Goal: Answer question/provide support: Share knowledge or assist other users

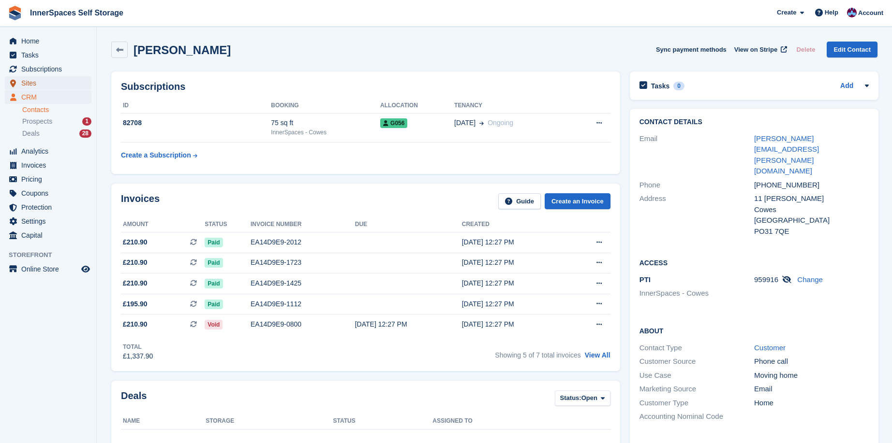
click at [30, 83] on span "Sites" at bounding box center [50, 83] width 58 height 14
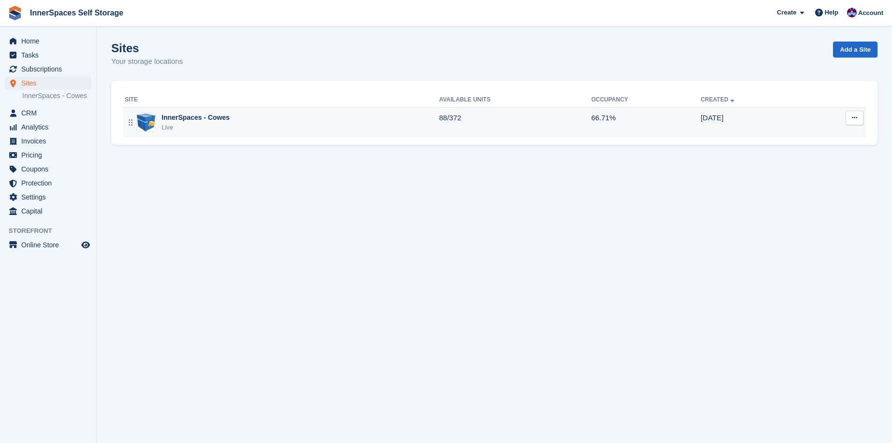
click at [189, 116] on div "InnerSpaces - Cowes" at bounding box center [196, 118] width 68 height 10
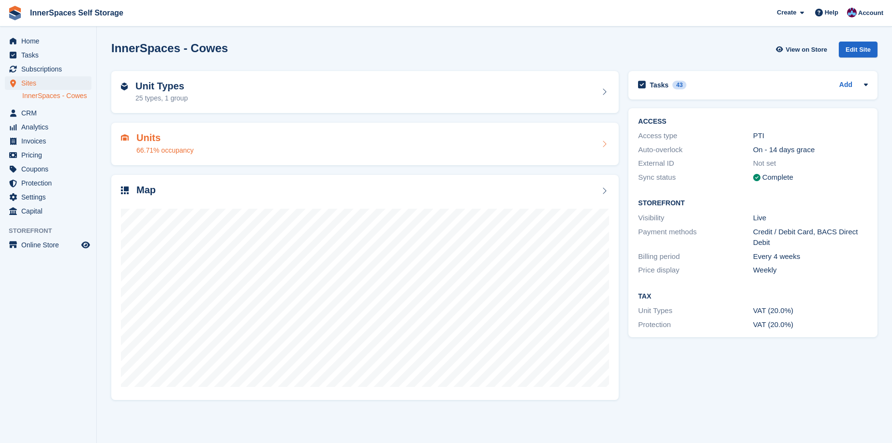
click at [147, 139] on h2 "Units" at bounding box center [164, 137] width 57 height 11
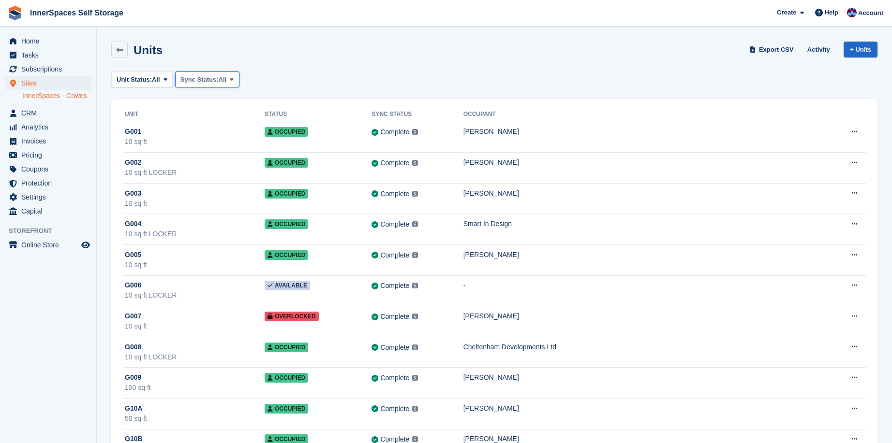
click at [193, 79] on span "Sync Status:" at bounding box center [199, 80] width 38 height 10
click at [157, 79] on span "All" at bounding box center [156, 80] width 8 height 10
click at [147, 168] on link "Overlocked" at bounding box center [158, 171] width 84 height 17
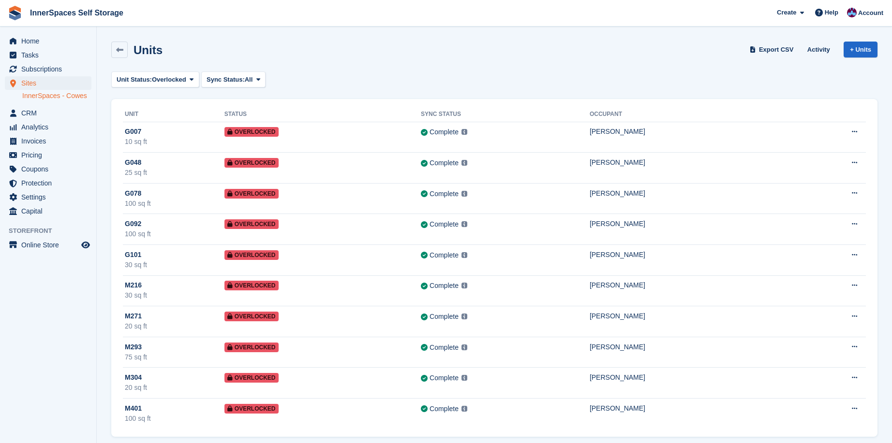
scroll to position [8, 0]
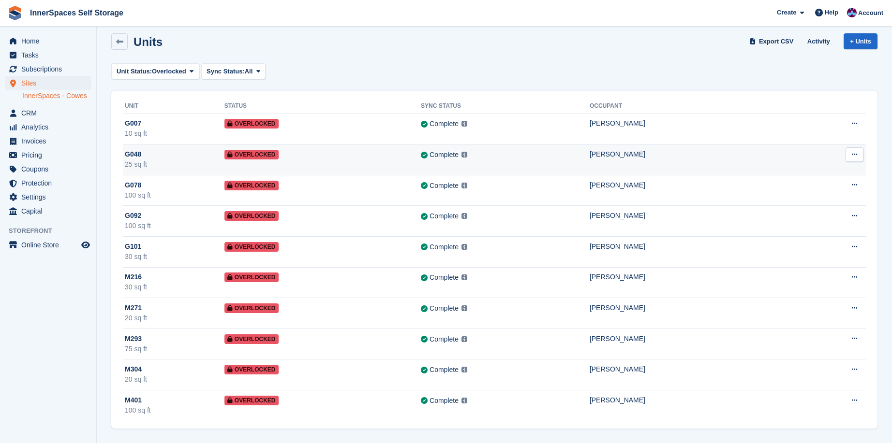
click at [264, 154] on span "Overlocked" at bounding box center [251, 155] width 54 height 10
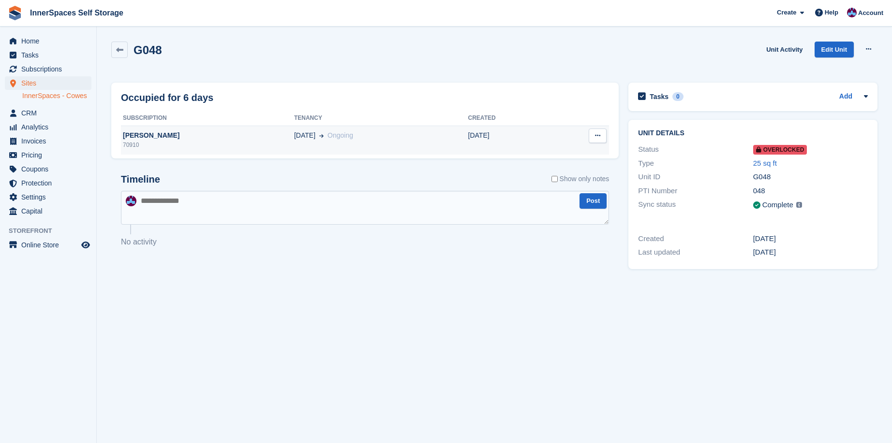
click at [155, 132] on div "[PERSON_NAME]" at bounding box center [207, 136] width 173 height 10
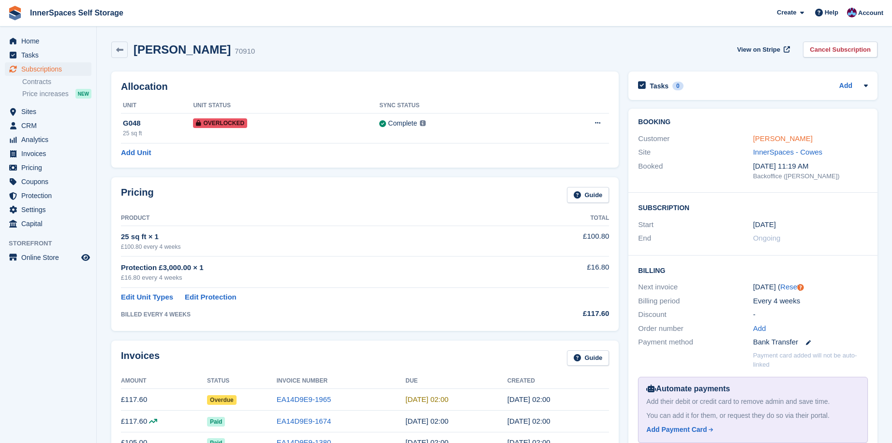
click at [783, 137] on link "[PERSON_NAME]" at bounding box center [782, 138] width 59 height 8
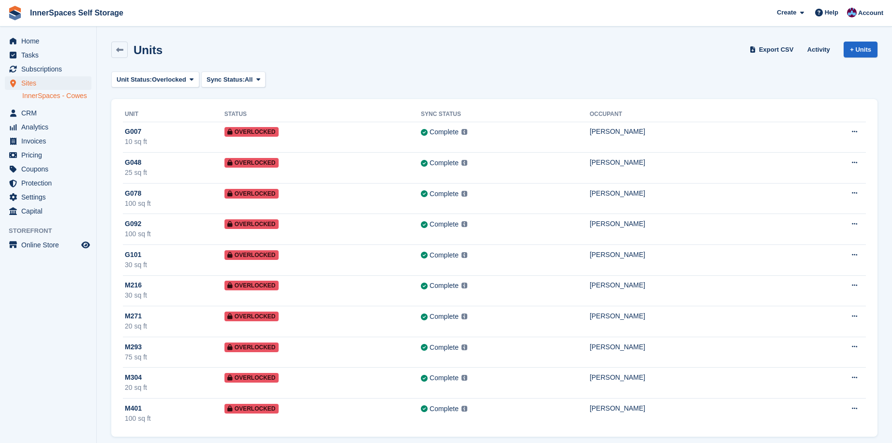
scroll to position [8, 0]
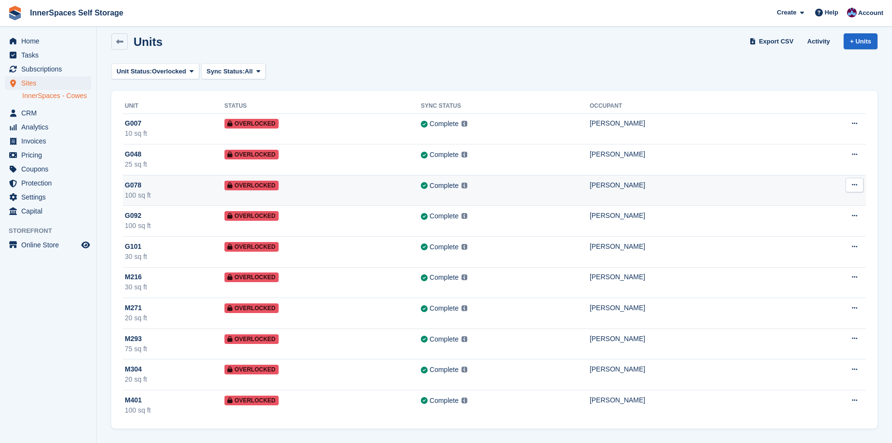
click at [250, 185] on span "Overlocked" at bounding box center [251, 186] width 54 height 10
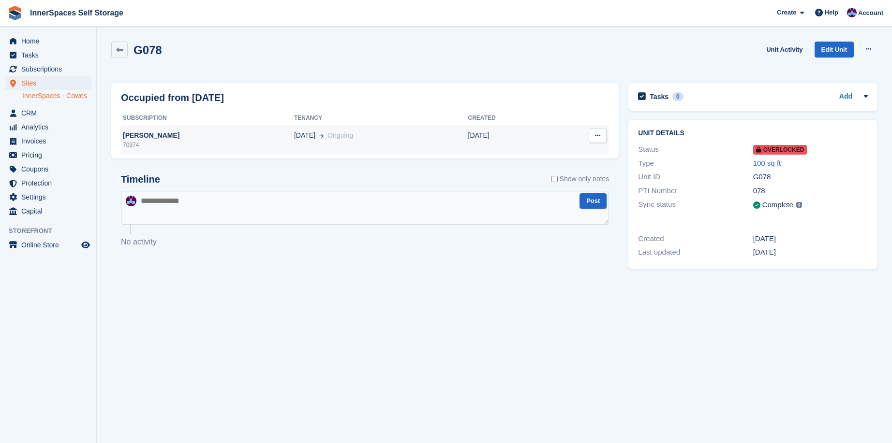
click at [172, 135] on div "[PERSON_NAME]" at bounding box center [207, 136] width 173 height 10
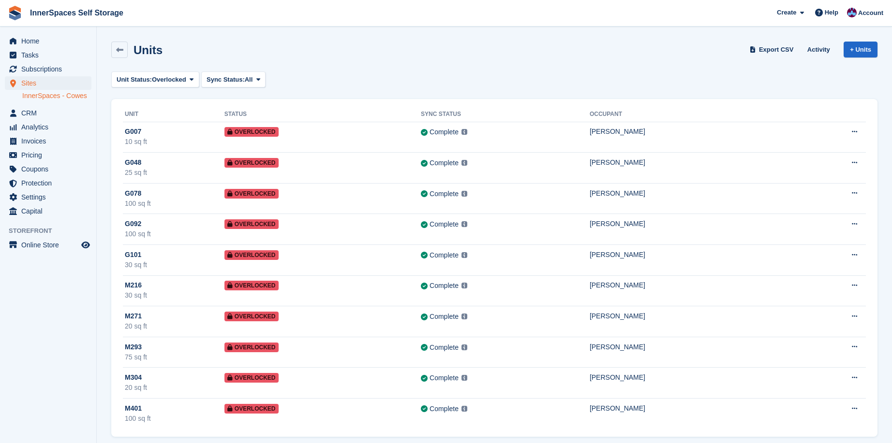
scroll to position [8, 0]
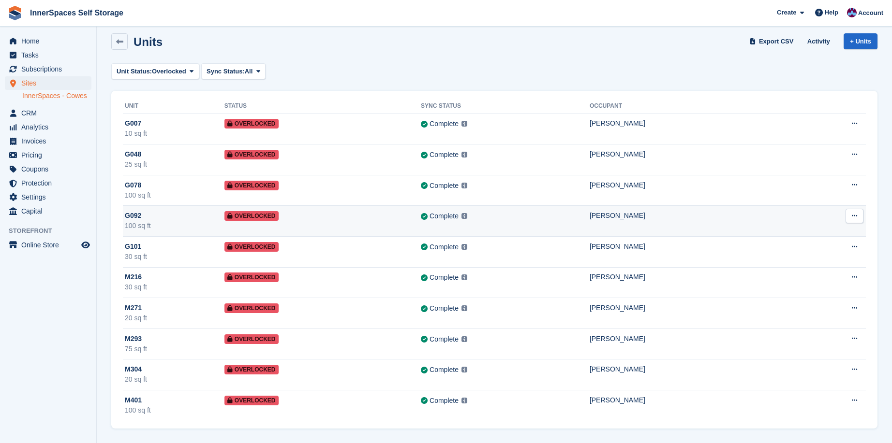
click at [252, 213] on span "Overlocked" at bounding box center [251, 216] width 54 height 10
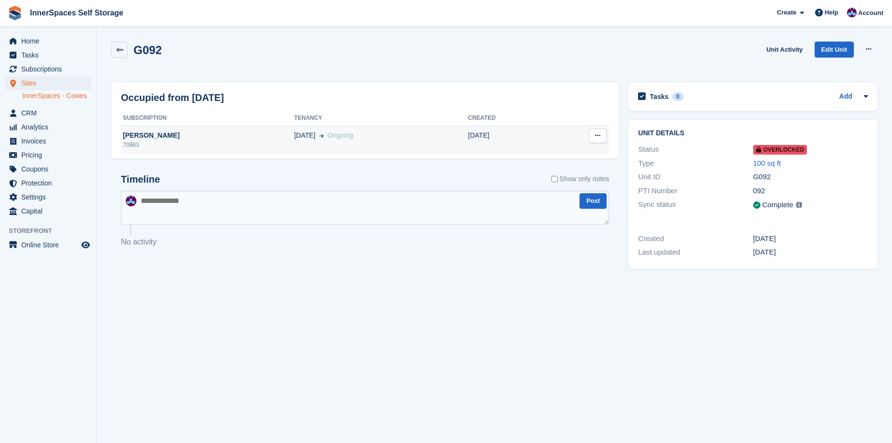
click at [158, 131] on div "[PERSON_NAME]" at bounding box center [207, 136] width 173 height 10
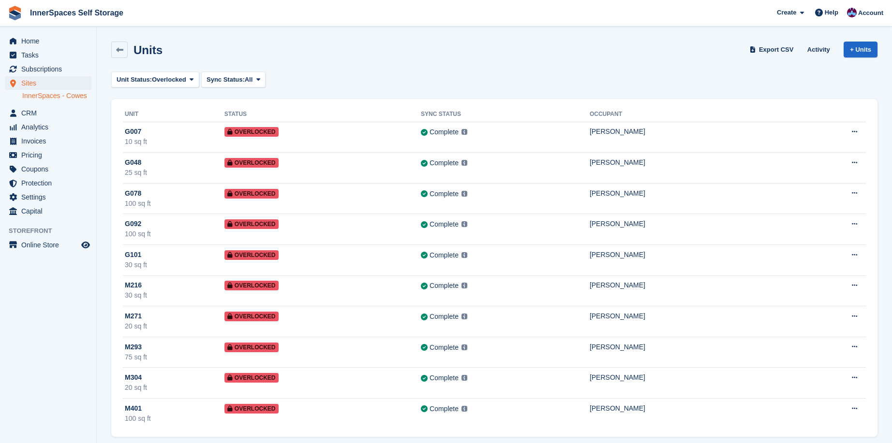
scroll to position [8, 0]
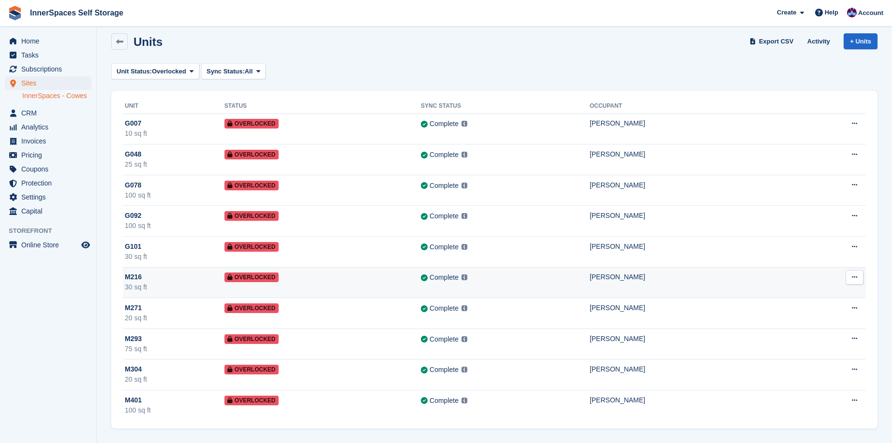
click at [263, 279] on span "Overlocked" at bounding box center [251, 278] width 54 height 10
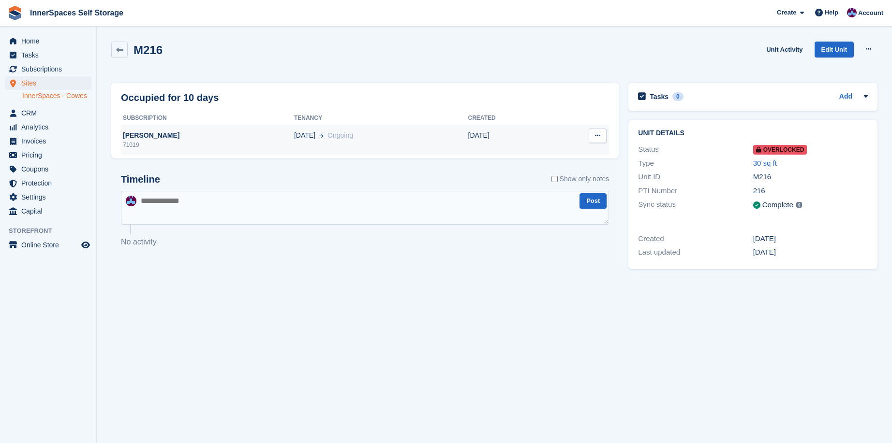
click at [154, 134] on div "[PERSON_NAME]" at bounding box center [207, 136] width 173 height 10
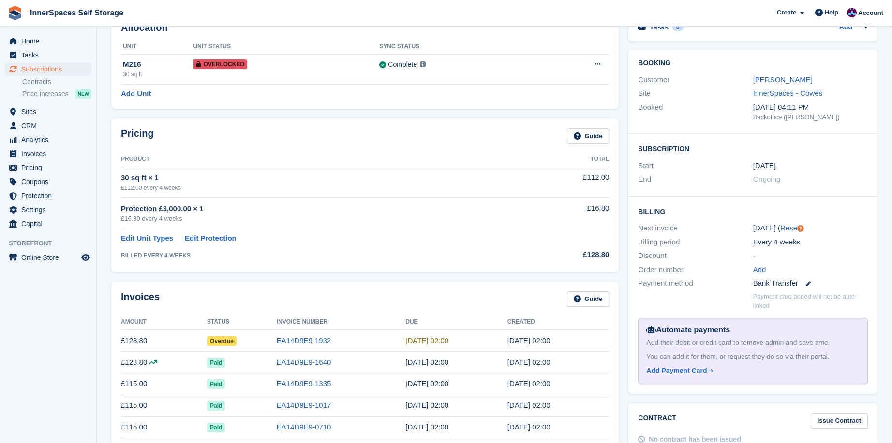
scroll to position [47, 0]
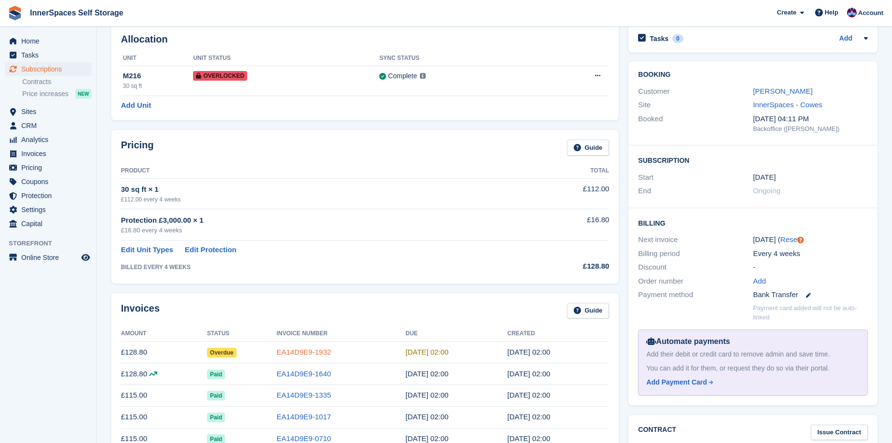
click at [291, 350] on link "EA14D9E9-1932" at bounding box center [304, 352] width 55 height 8
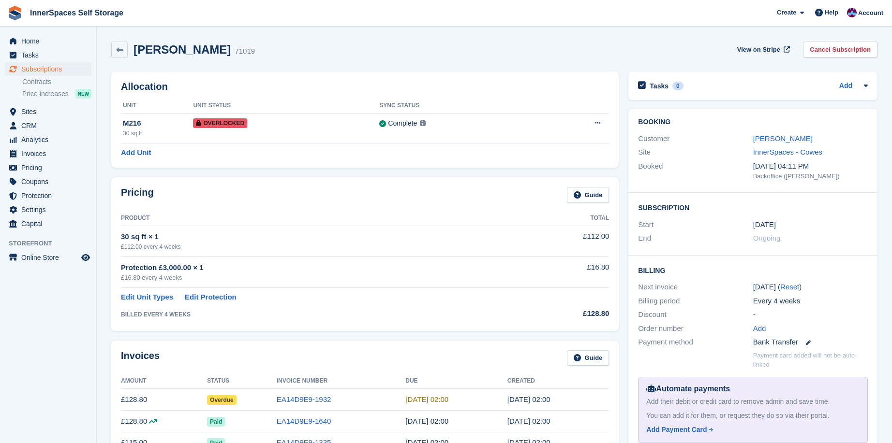
scroll to position [47, 0]
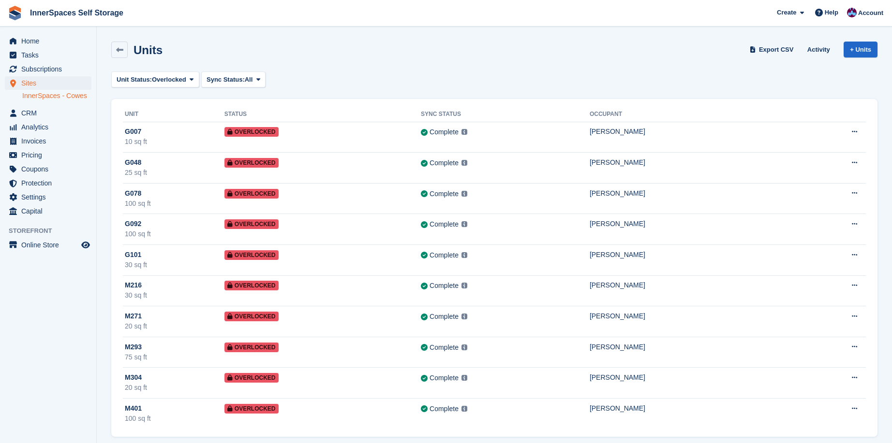
scroll to position [8, 0]
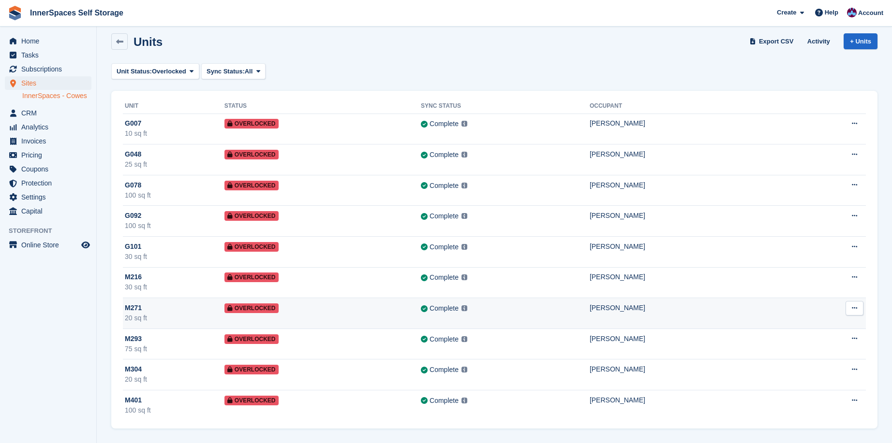
click at [238, 307] on span "Overlocked" at bounding box center [251, 309] width 54 height 10
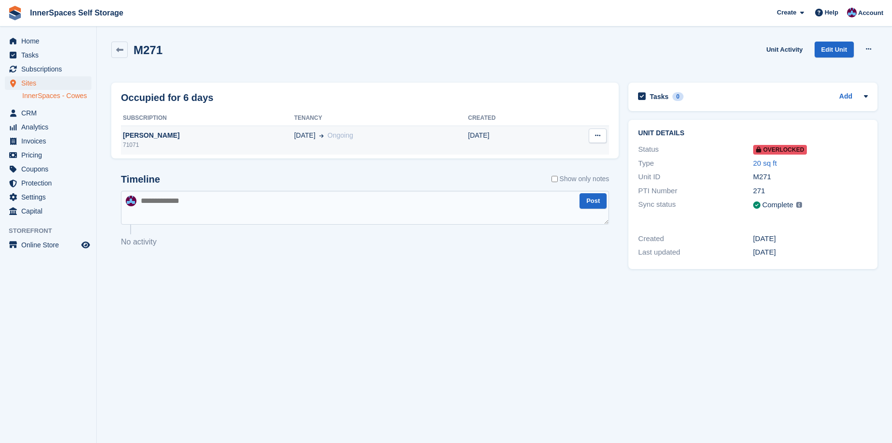
click at [315, 135] on span at bounding box center [319, 136] width 8 height 10
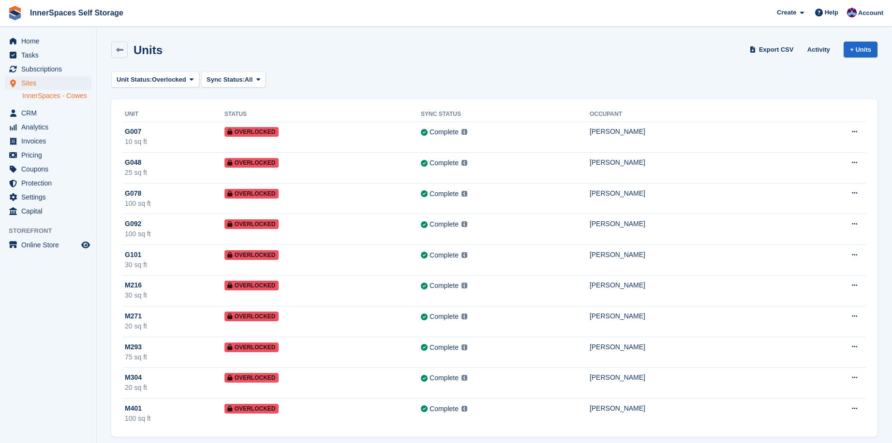
scroll to position [8, 0]
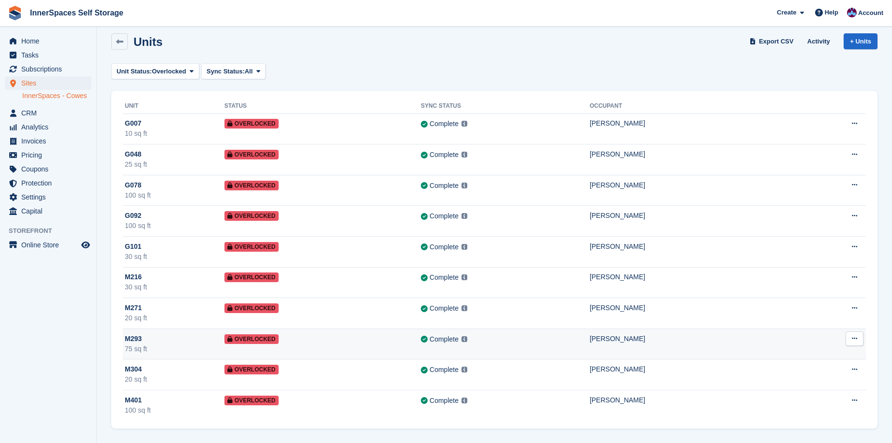
click at [269, 338] on span "Overlocked" at bounding box center [251, 340] width 54 height 10
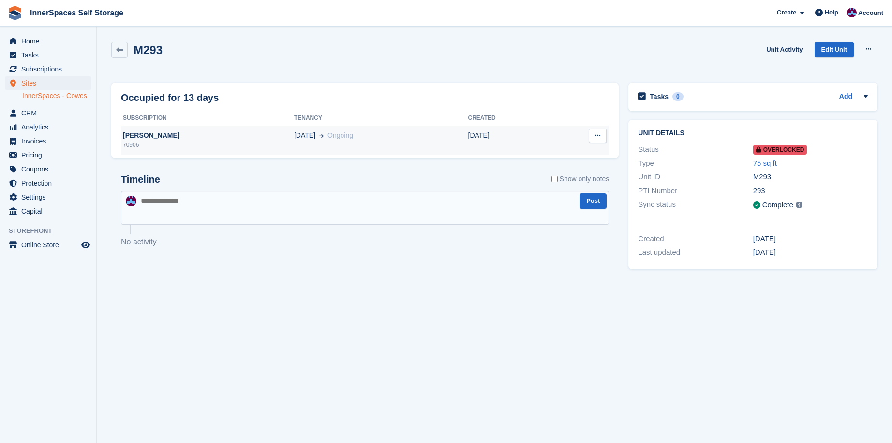
click at [294, 136] on span "[DATE]" at bounding box center [304, 136] width 21 height 10
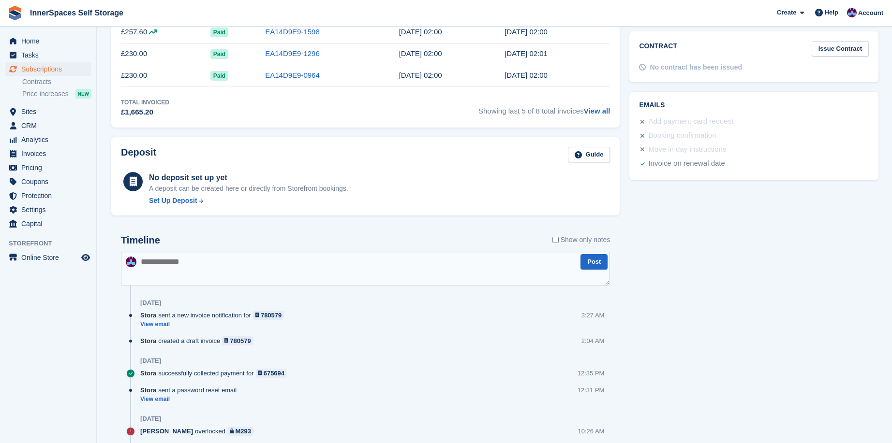
scroll to position [435, 0]
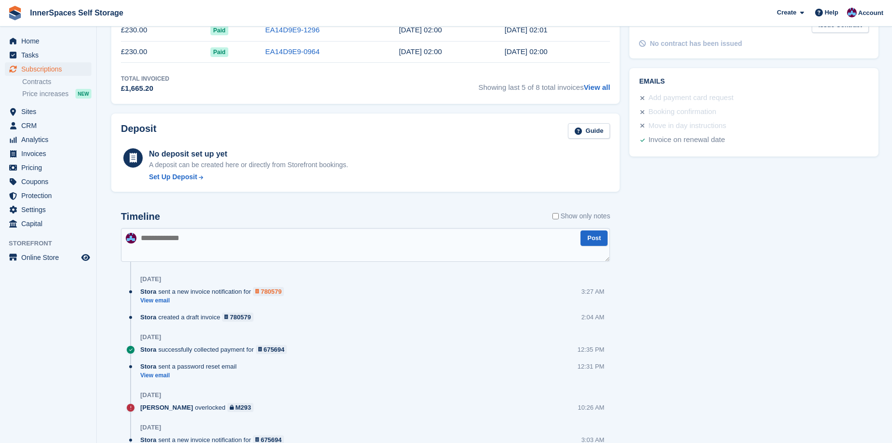
click at [268, 289] on div "780579" at bounding box center [271, 291] width 21 height 9
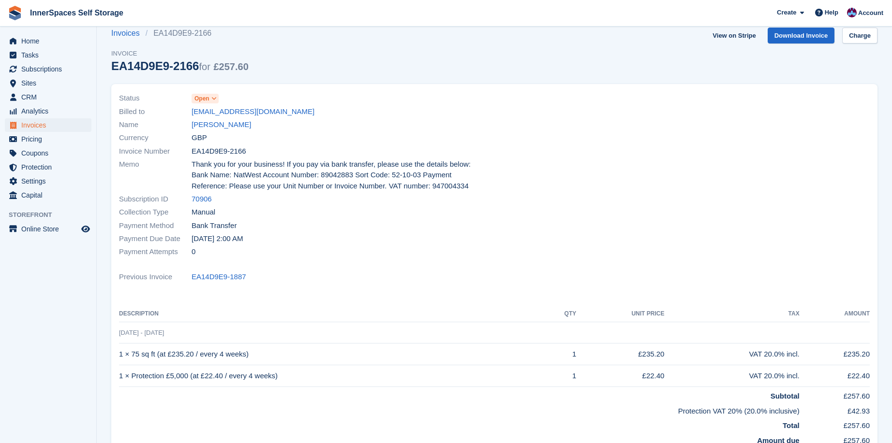
scroll to position [11, 0]
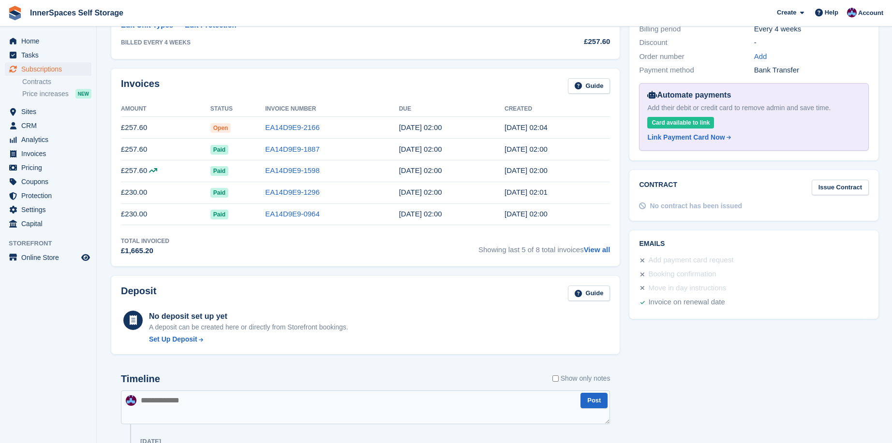
scroll to position [279, 0]
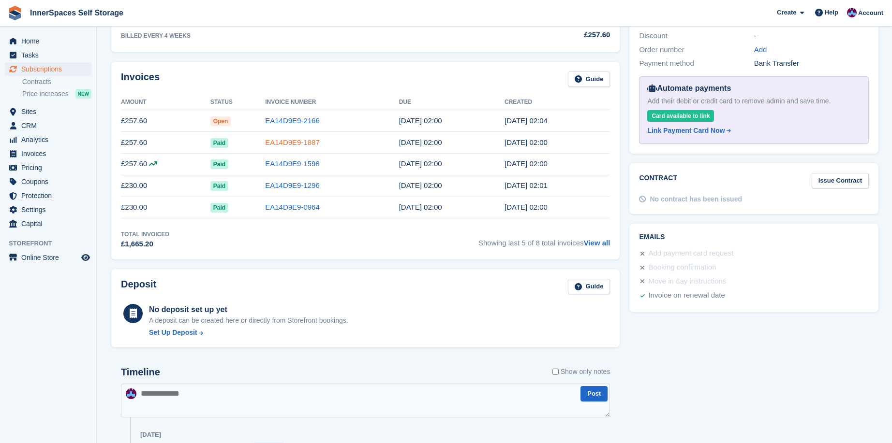
click at [288, 145] on link "EA14D9E9-1887" at bounding box center [292, 142] width 55 height 8
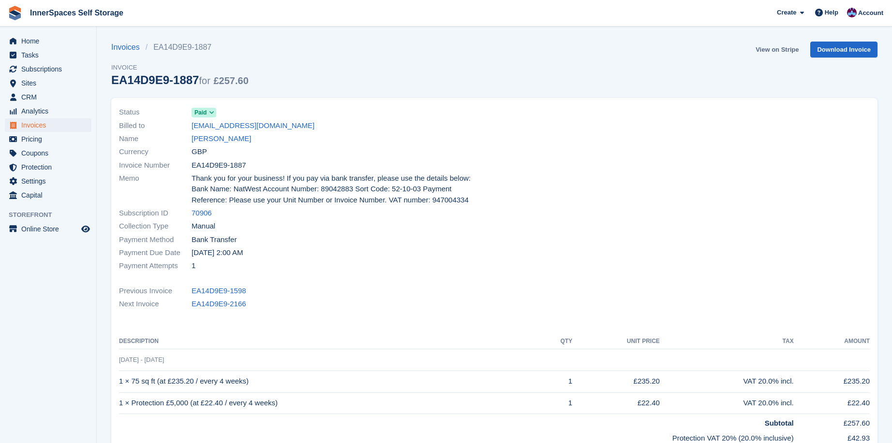
click at [788, 50] on link "View on Stripe" at bounding box center [776, 50] width 51 height 16
click at [14, 250] on aside "Home Tasks Subscriptions Subscriptions Subscriptions Contracts Price increases …" at bounding box center [48, 224] width 96 height 395
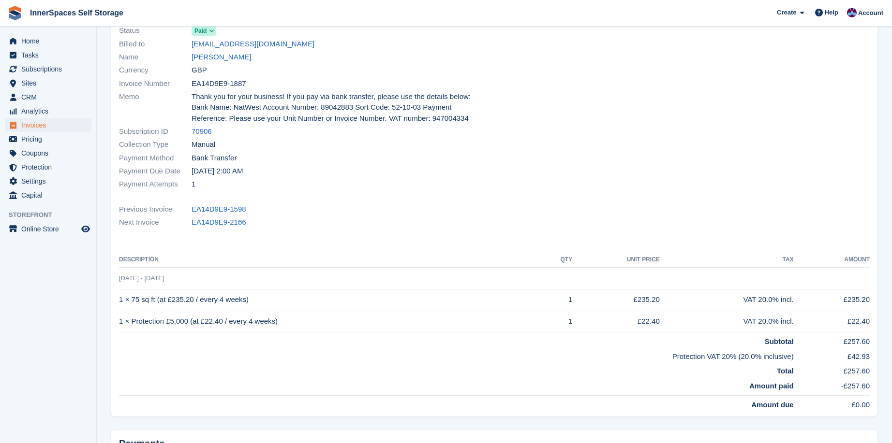
scroll to position [82, 0]
click at [221, 56] on link "[PERSON_NAME]" at bounding box center [220, 56] width 59 height 11
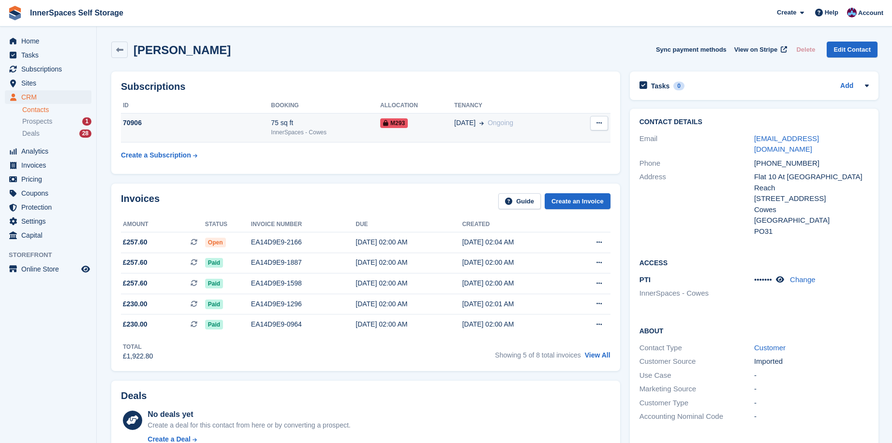
click at [599, 125] on icon at bounding box center [598, 123] width 5 height 6
click at [383, 122] on icon at bounding box center [385, 123] width 5 height 6
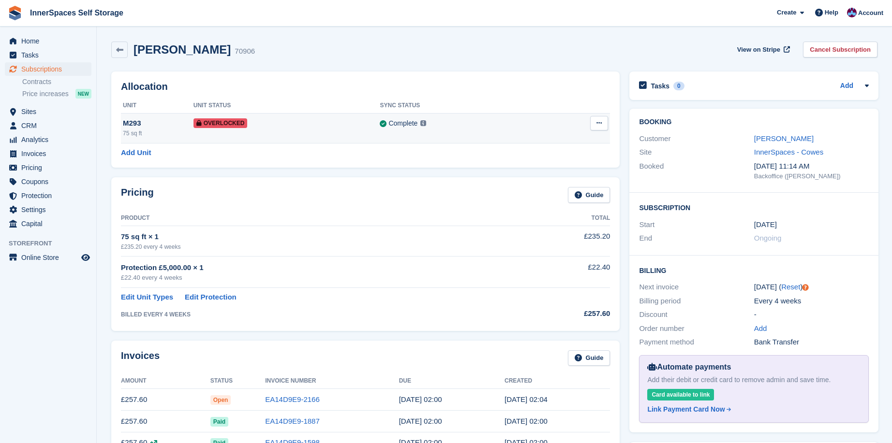
click at [597, 125] on icon at bounding box center [598, 123] width 5 height 6
click at [571, 142] on p "Remove Overlock" at bounding box center [561, 142] width 84 height 13
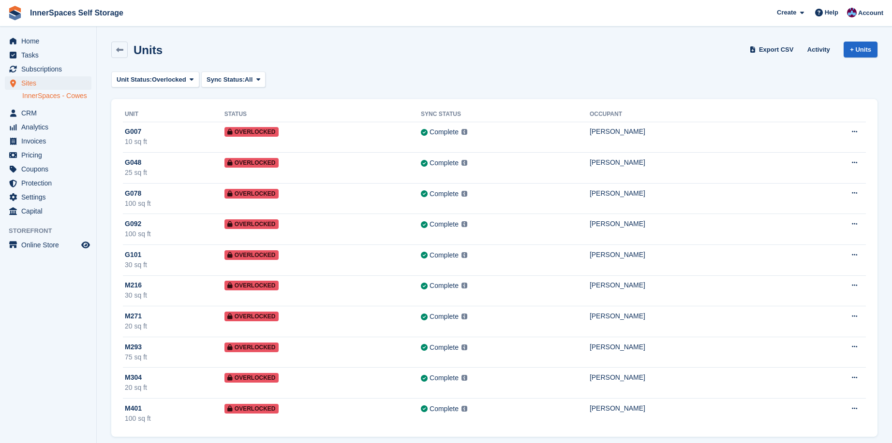
scroll to position [8, 0]
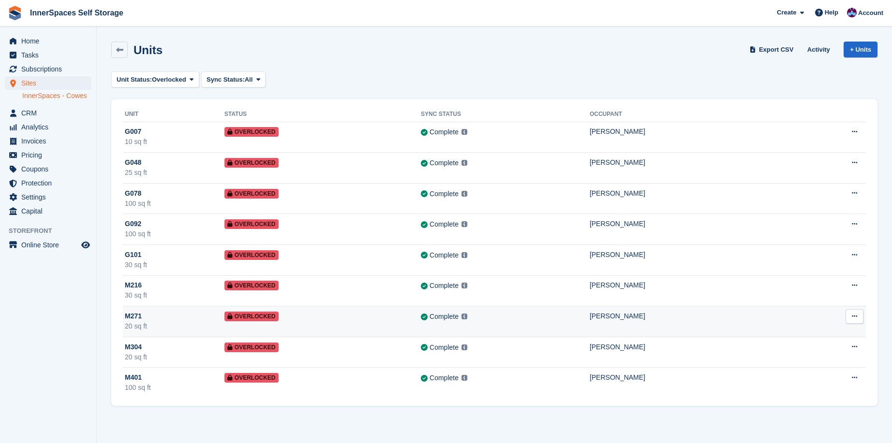
click at [257, 314] on span "Overlocked" at bounding box center [251, 317] width 54 height 10
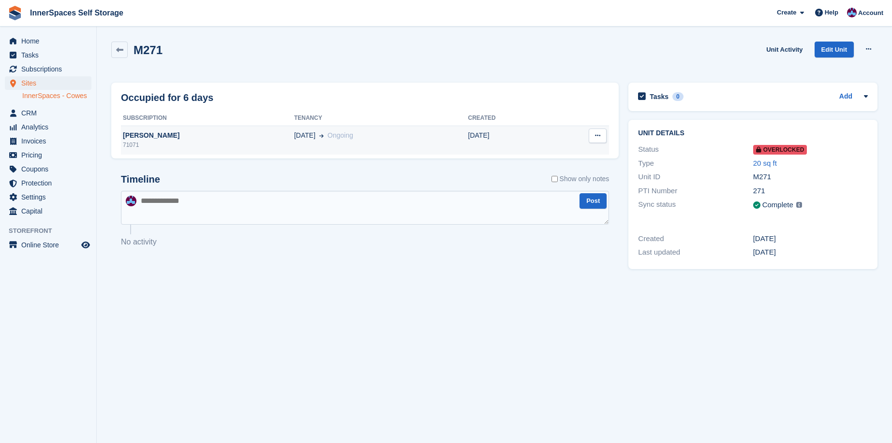
click at [156, 134] on div "[PERSON_NAME]" at bounding box center [207, 136] width 173 height 10
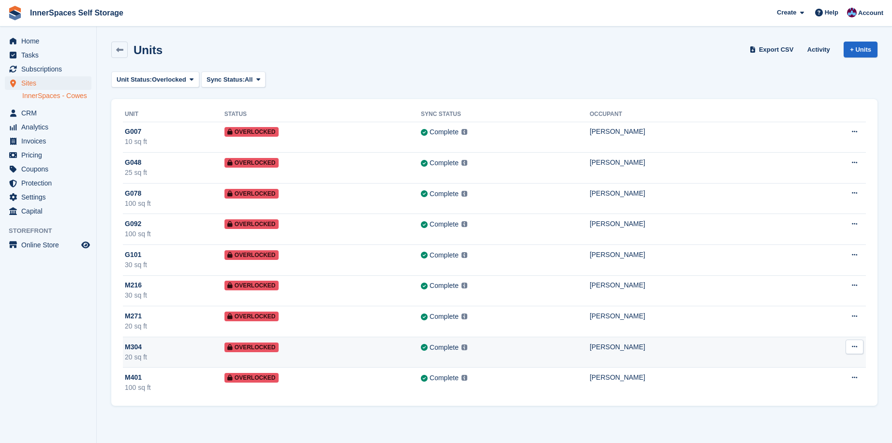
click at [255, 345] on span "Overlocked" at bounding box center [251, 348] width 54 height 10
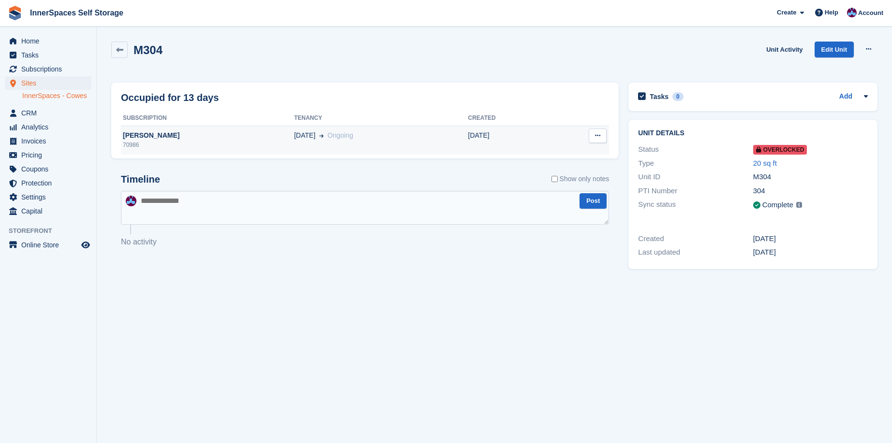
click at [145, 135] on div "[PERSON_NAME]" at bounding box center [207, 136] width 173 height 10
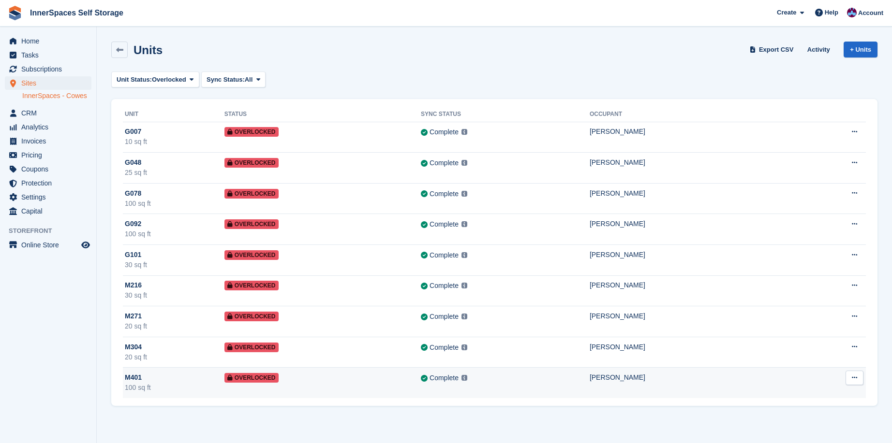
click at [262, 380] on span "Overlocked" at bounding box center [251, 378] width 54 height 10
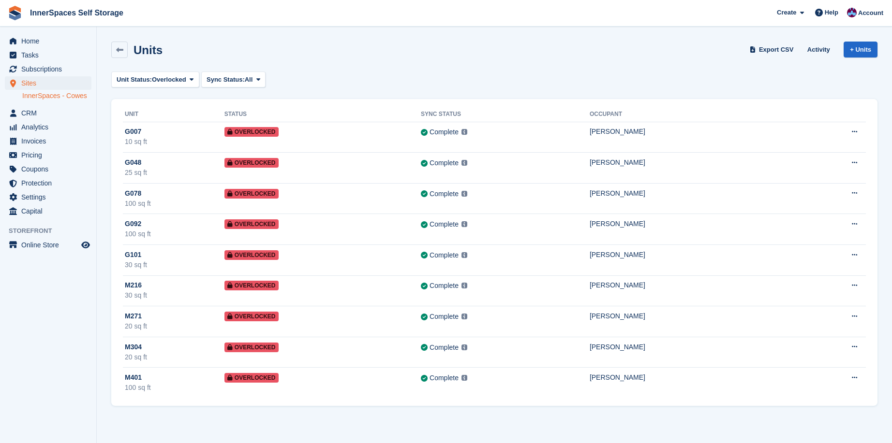
click at [596, 75] on div "Unit Status: Overlocked All Available Reserved Occupied Overlocked Repossessed …" at bounding box center [494, 80] width 766 height 16
click at [472, 53] on div "Units Export CSV Activity + Units" at bounding box center [494, 50] width 766 height 16
drag, startPoint x: 269, startPoint y: 37, endPoint x: 261, endPoint y: 50, distance: 15.7
click at [261, 50] on div "Units Export CSV Activity + Units" at bounding box center [494, 52] width 776 height 30
click at [279, 81] on div "Unit Status: Overlocked All Available Reserved Occupied Overlocked Repossessed …" at bounding box center [494, 80] width 766 height 16
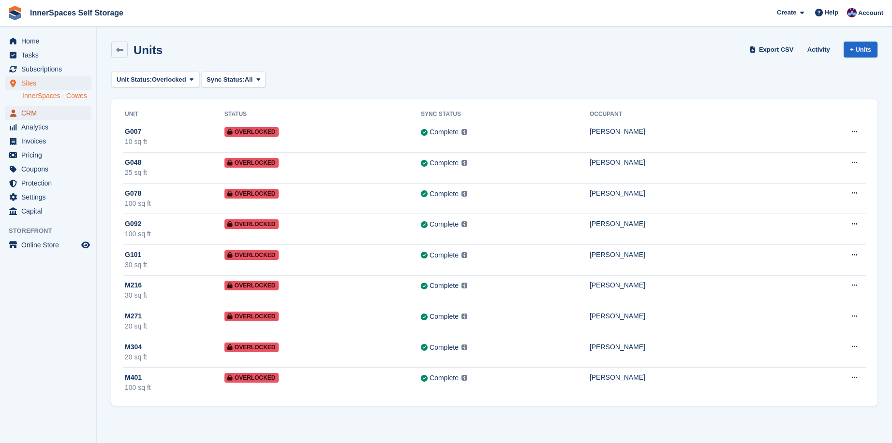
click at [30, 114] on span "CRM" at bounding box center [50, 113] width 58 height 14
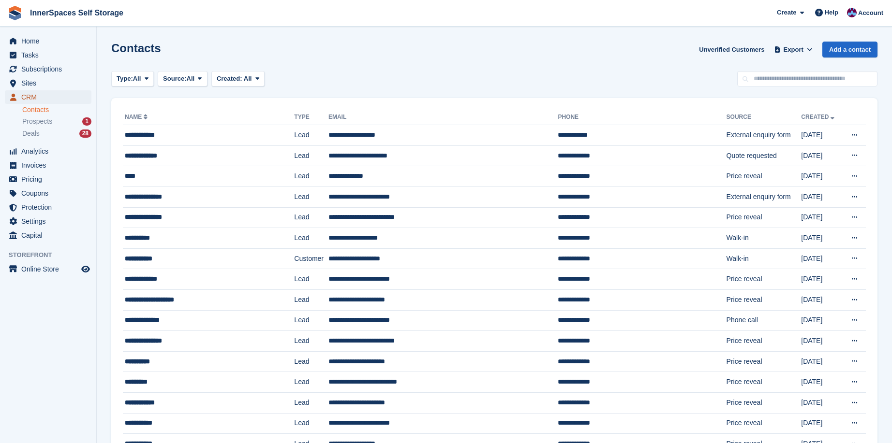
click at [24, 97] on span "CRM" at bounding box center [50, 97] width 58 height 14
click at [781, 81] on input "text" at bounding box center [807, 79] width 140 height 16
type input "*"
type input "****"
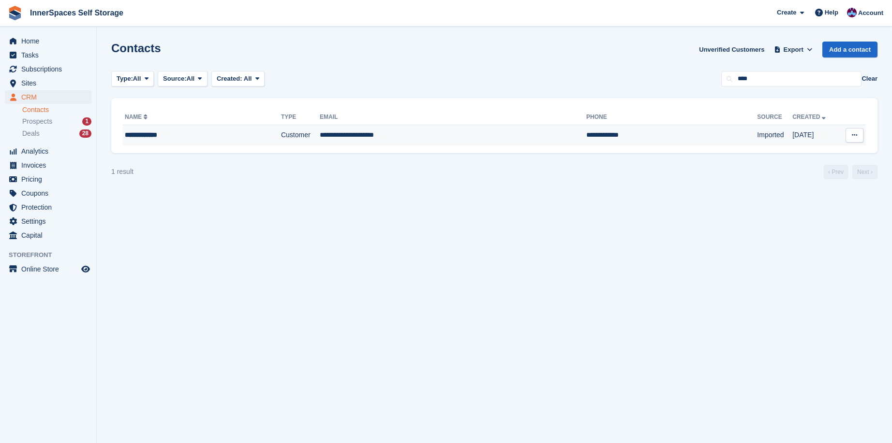
click at [156, 135] on div "**********" at bounding box center [184, 135] width 118 height 10
click at [156, 134] on div "**********" at bounding box center [184, 135] width 118 height 10
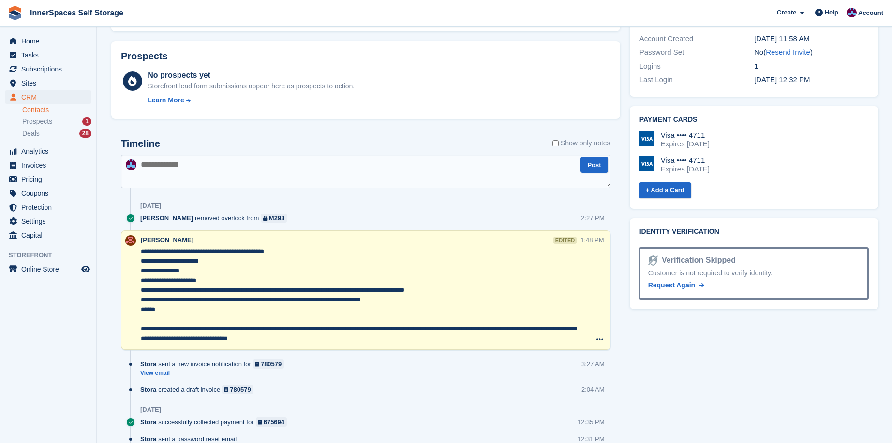
scroll to position [429, 0]
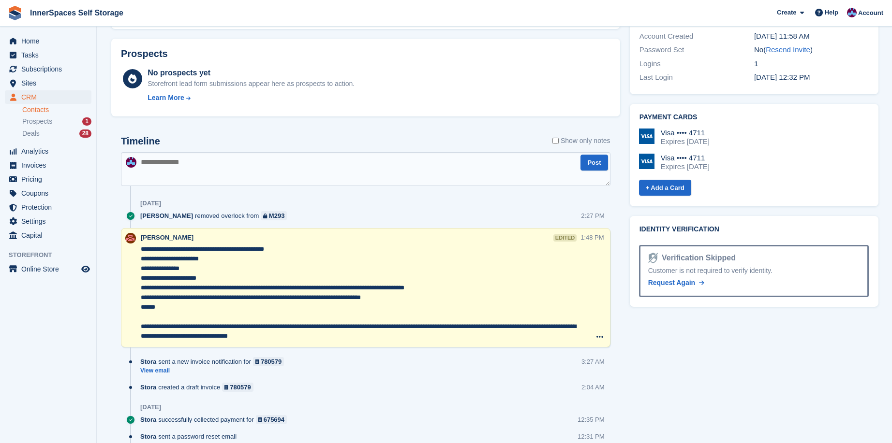
click at [256, 170] on textarea at bounding box center [365, 169] width 489 height 34
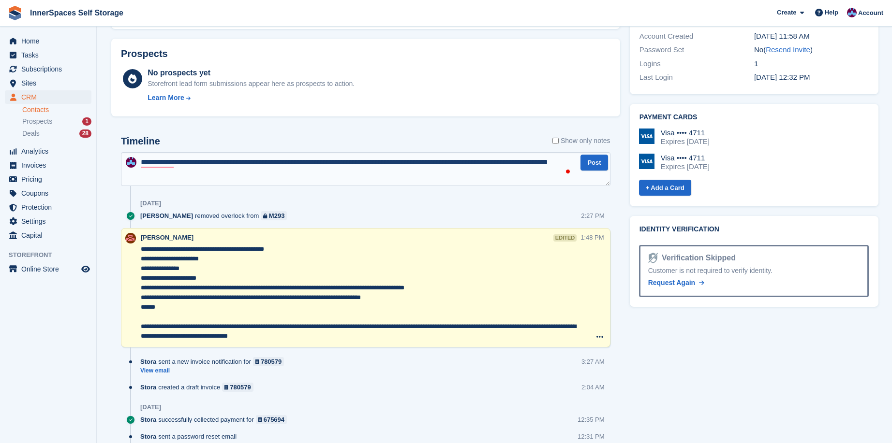
click at [469, 177] on textarea "**********" at bounding box center [365, 169] width 489 height 34
type textarea "**********"
click at [592, 168] on button "Post" at bounding box center [593, 163] width 27 height 16
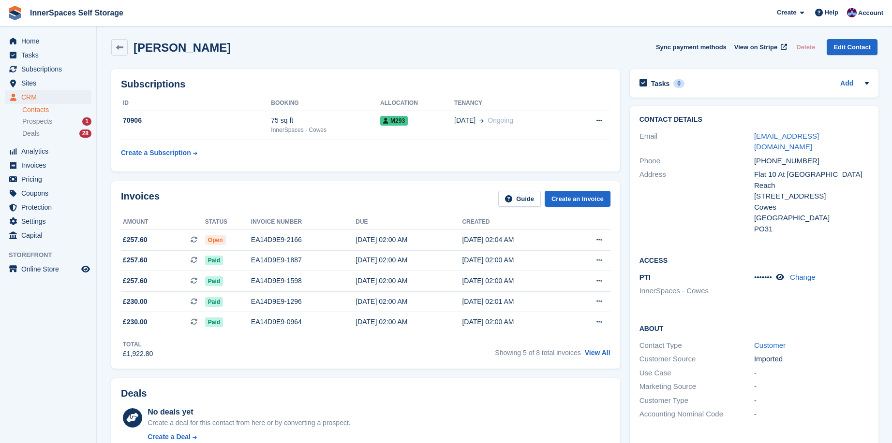
scroll to position [0, 0]
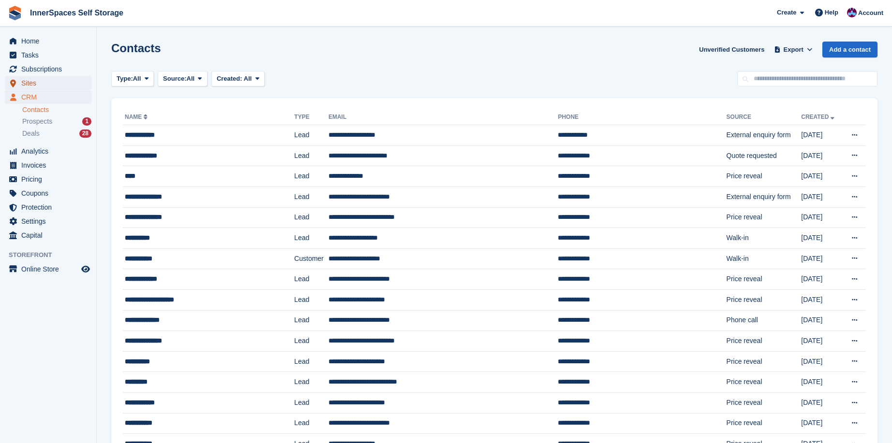
click at [33, 84] on span "Sites" at bounding box center [50, 83] width 58 height 14
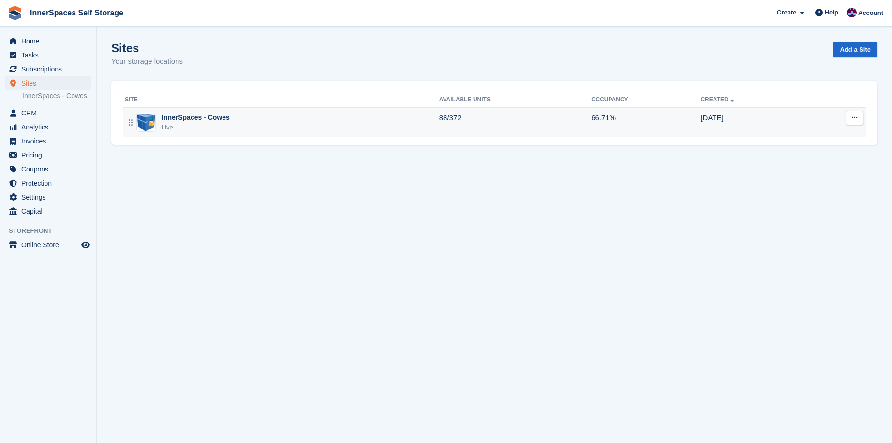
click at [173, 120] on div "InnerSpaces - Cowes" at bounding box center [196, 118] width 68 height 10
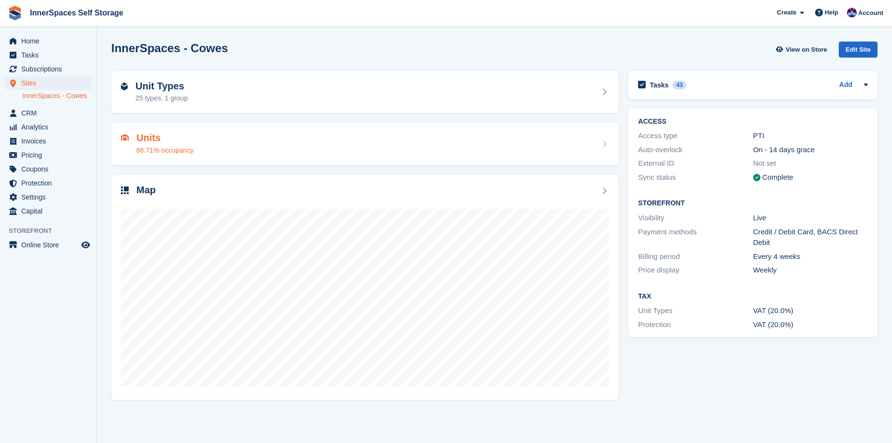
click at [154, 137] on h2 "Units" at bounding box center [164, 137] width 57 height 11
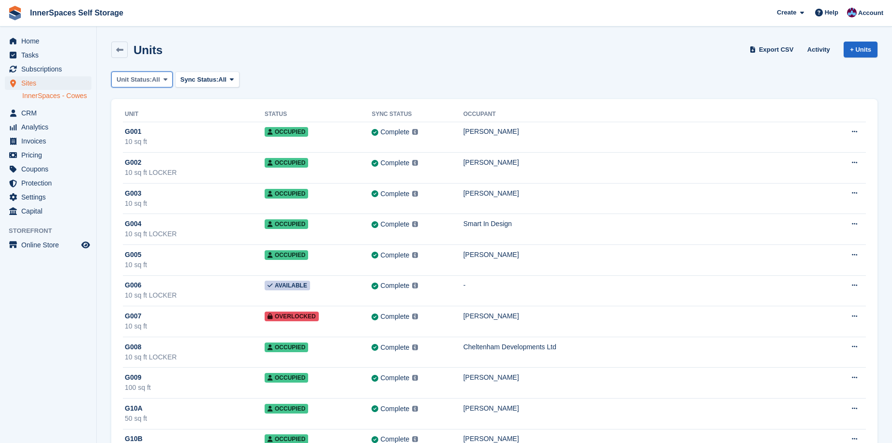
click at [166, 76] on icon at bounding box center [165, 79] width 4 height 6
click at [151, 169] on link "Overlocked" at bounding box center [158, 171] width 84 height 17
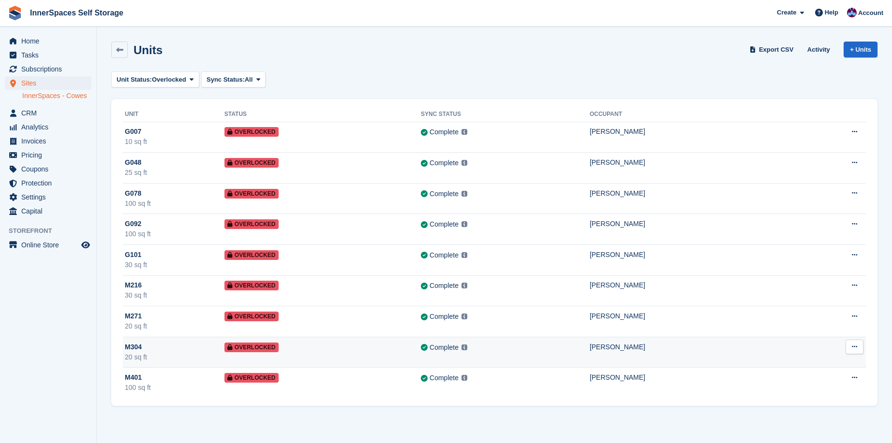
click at [258, 348] on span "Overlocked" at bounding box center [251, 348] width 54 height 10
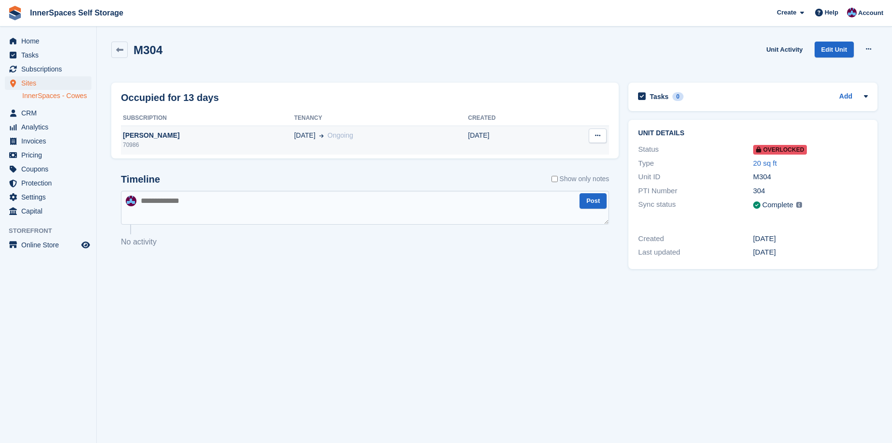
click at [149, 135] on div "[PERSON_NAME]" at bounding box center [207, 136] width 173 height 10
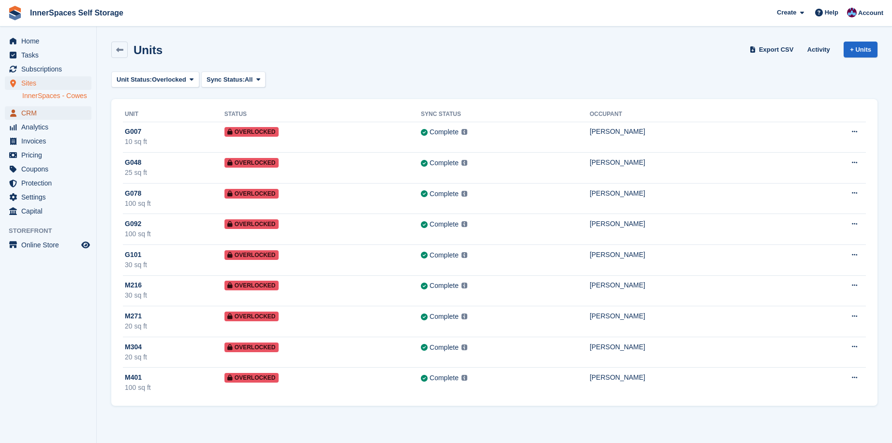
click at [28, 115] on span "CRM" at bounding box center [50, 113] width 58 height 14
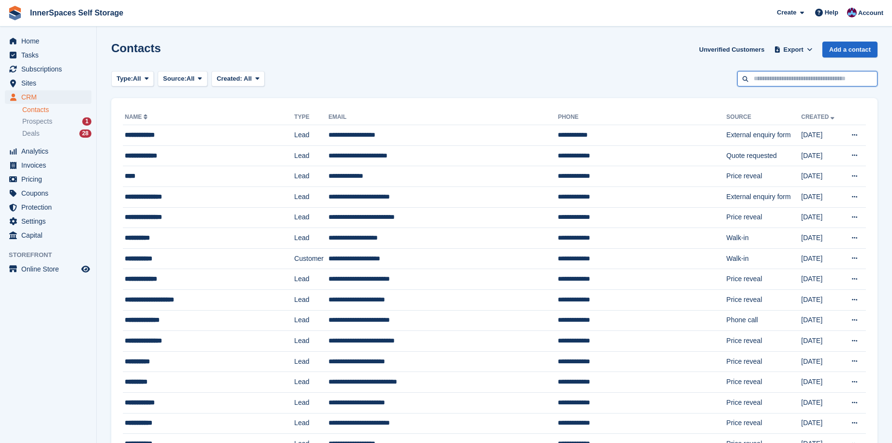
click at [781, 79] on input "text" at bounding box center [807, 79] width 140 height 16
type input "****"
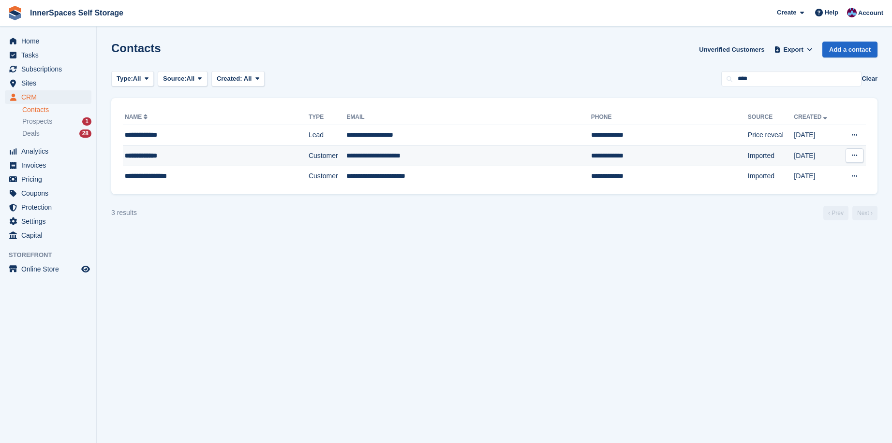
click at [140, 158] on div "**********" at bounding box center [196, 156] width 142 height 10
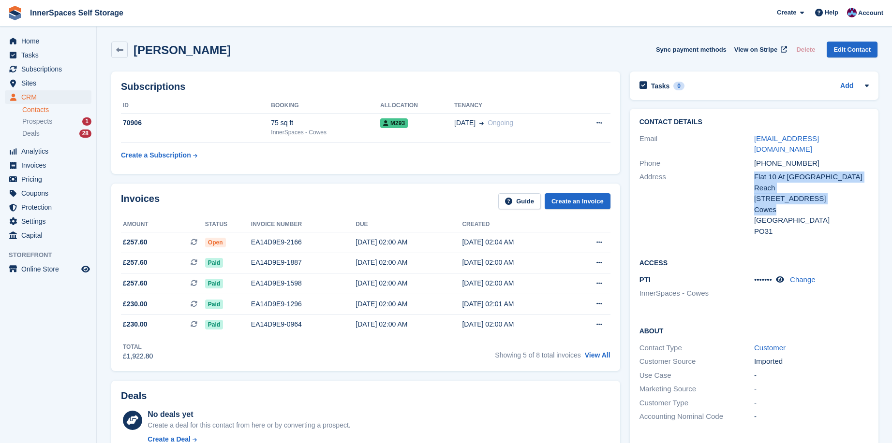
drag, startPoint x: 752, startPoint y: 168, endPoint x: 793, endPoint y: 186, distance: 44.6
click at [793, 186] on div "Flat 10 At Egypt Reach 35 Baring Road Cowes United Kingdom PO31" at bounding box center [811, 204] width 115 height 65
drag, startPoint x: 793, startPoint y: 186, endPoint x: 785, endPoint y: 177, distance: 11.6
copy div "Flat 10 At Egypt Reach 35 Baring Road Cowes"
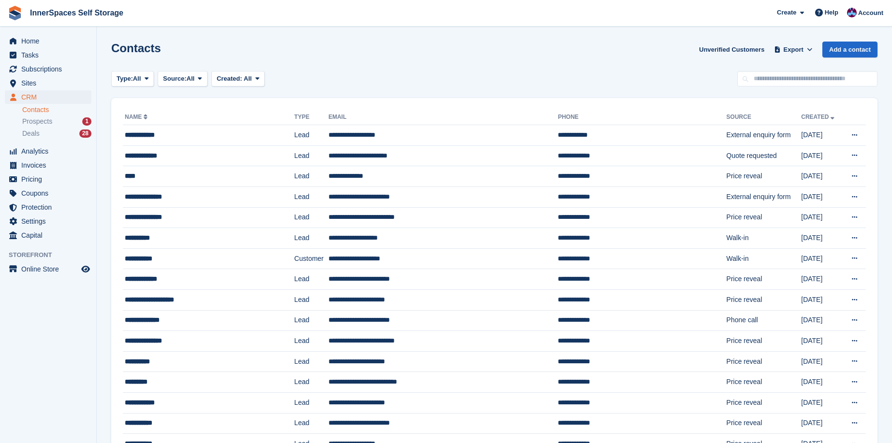
click at [347, 74] on div "Type: All All Lead Customer Source: All All Storefront Backoffice Pre-Opening i…" at bounding box center [494, 79] width 766 height 16
click at [340, 84] on div "Type: All All Lead Customer Source: All All Storefront Backoffice Pre-Opening i…" at bounding box center [494, 79] width 766 height 16
click at [12, 125] on div "CRM CRM CRM Contacts Prospects 1 Deals 28 Contacts Prospects 1 Deals 28" at bounding box center [48, 117] width 96 height 54
click at [23, 54] on span "Tasks" at bounding box center [50, 55] width 58 height 14
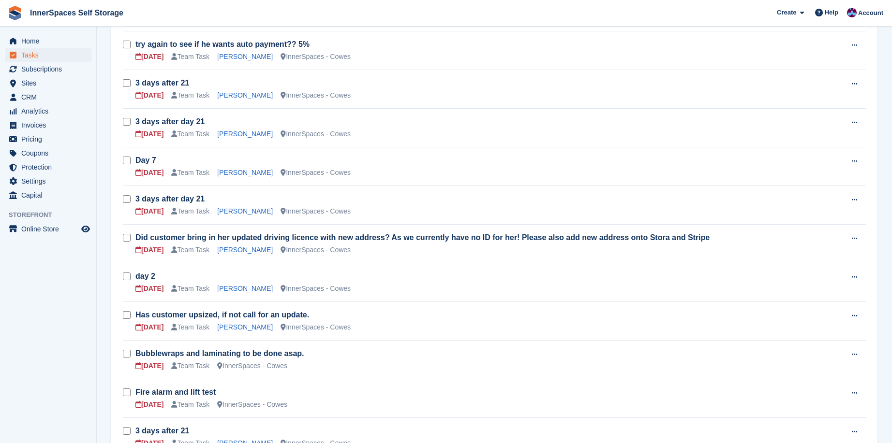
scroll to position [282, 0]
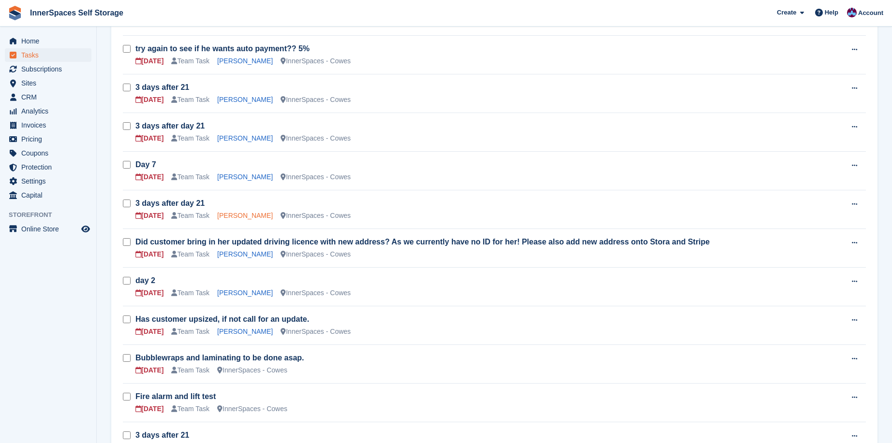
click at [225, 214] on link "[PERSON_NAME]" at bounding box center [245, 216] width 56 height 8
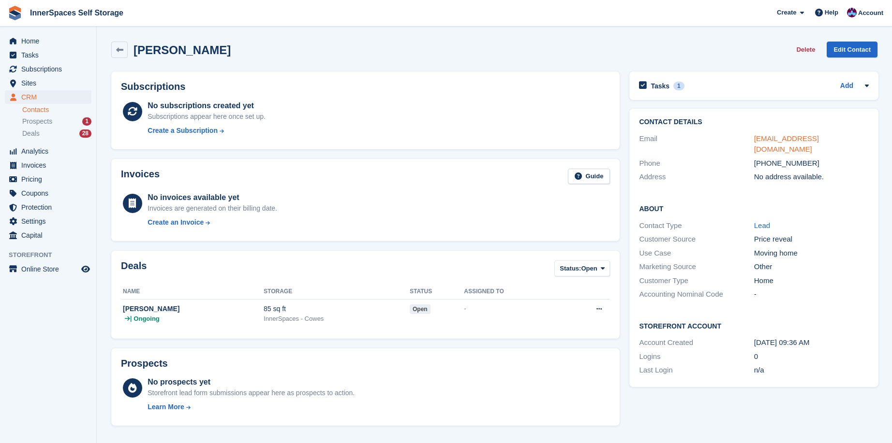
click at [797, 139] on link "[EMAIL_ADDRESS][DOMAIN_NAME]" at bounding box center [786, 143] width 65 height 19
drag, startPoint x: 174, startPoint y: 51, endPoint x: 133, endPoint y: 55, distance: 40.8
click at [133, 55] on div "Laura Delete Edit Contact" at bounding box center [494, 50] width 766 height 16
copy h2 "[PERSON_NAME]"
copy h2 "Laura"
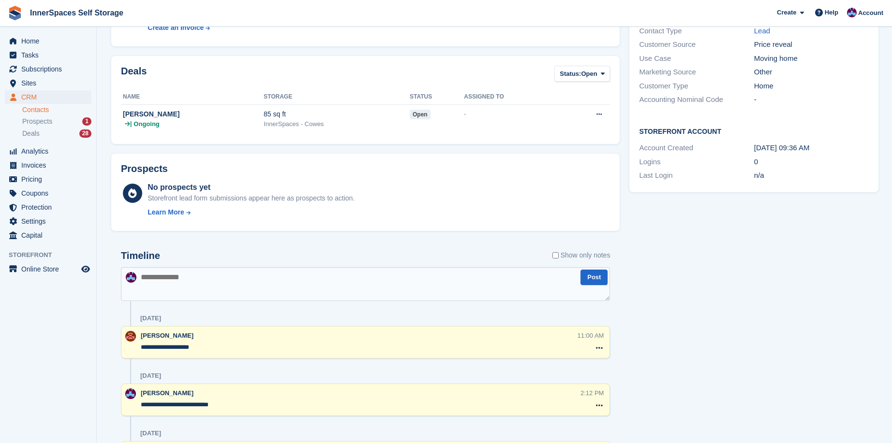
scroll to position [257, 0]
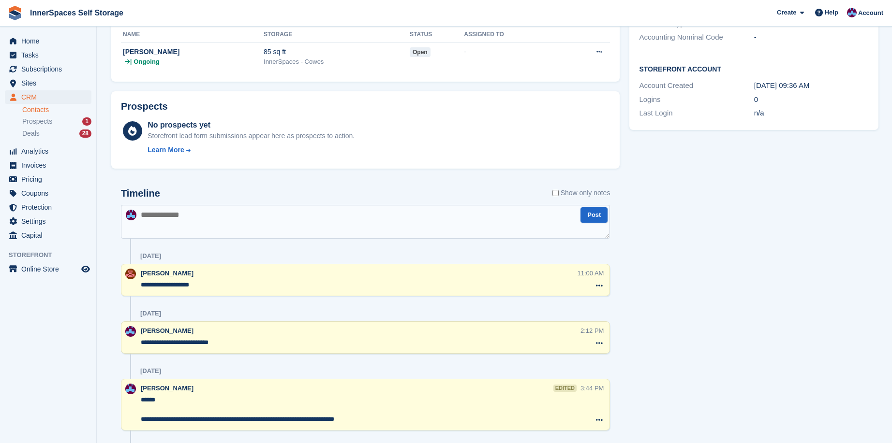
click at [298, 223] on textarea at bounding box center [365, 222] width 489 height 34
type textarea "**********"
click at [601, 216] on button "Post" at bounding box center [593, 215] width 27 height 16
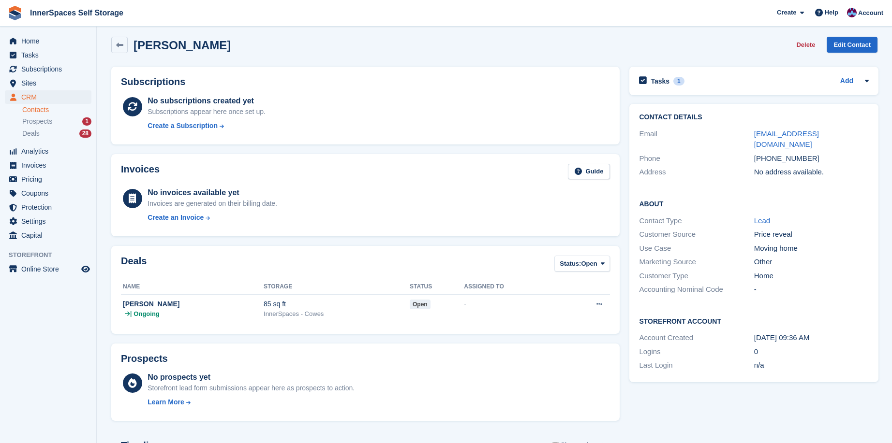
scroll to position [0, 0]
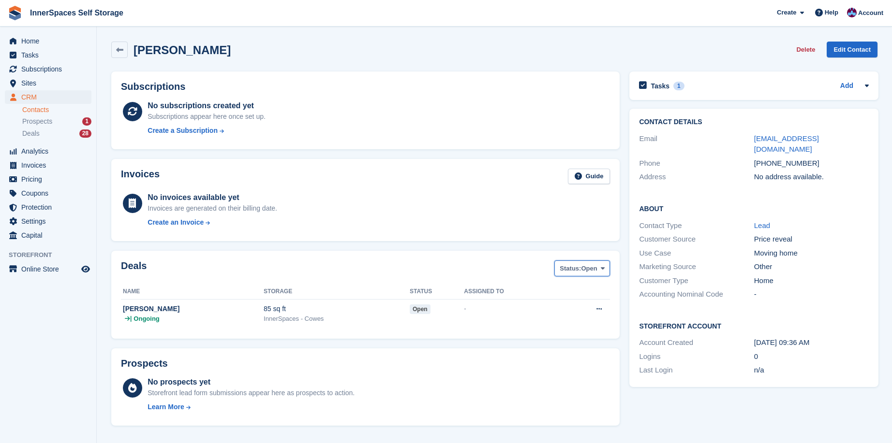
click at [601, 269] on icon at bounding box center [603, 268] width 4 height 6
click at [571, 323] on link "Lost" at bounding box center [601, 326] width 84 height 17
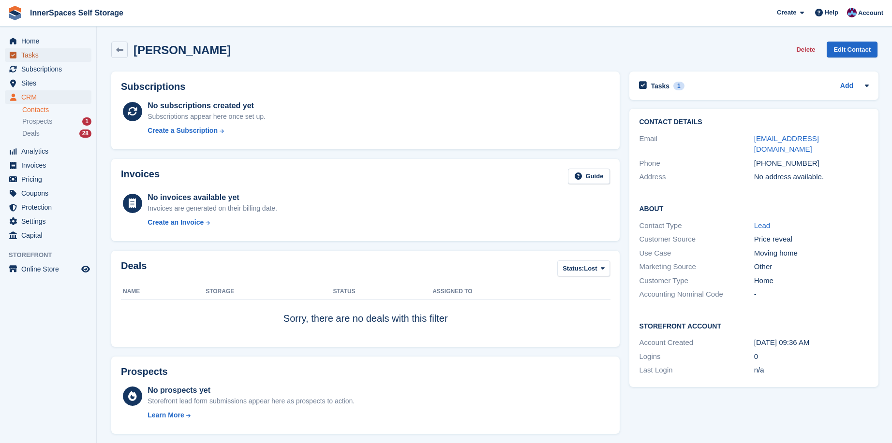
click at [30, 53] on span "Tasks" at bounding box center [50, 55] width 58 height 14
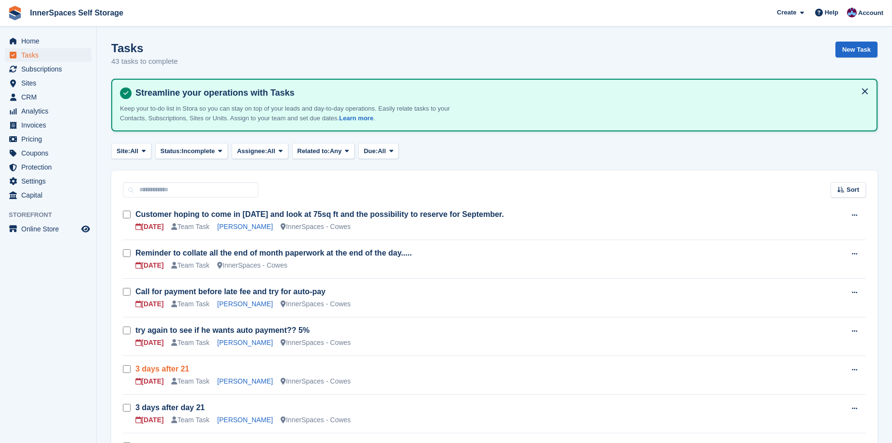
click at [172, 368] on link "3 days after 21" at bounding box center [162, 369] width 54 height 8
click at [235, 379] on link "Michelle Kilby" at bounding box center [245, 382] width 56 height 8
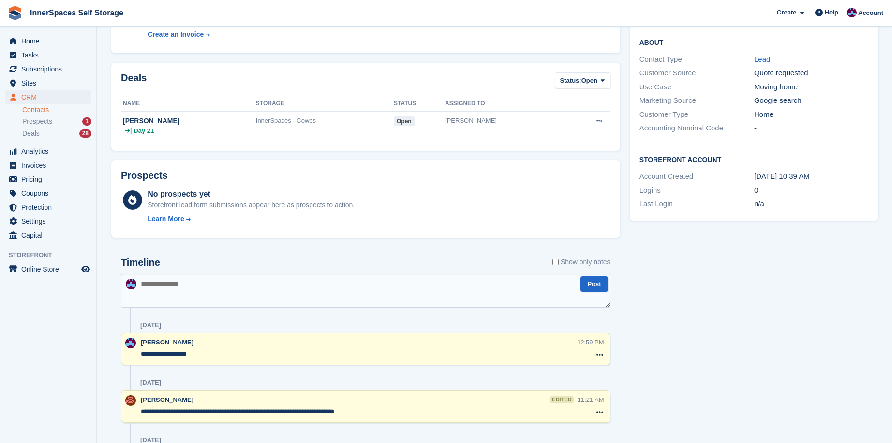
scroll to position [138, 0]
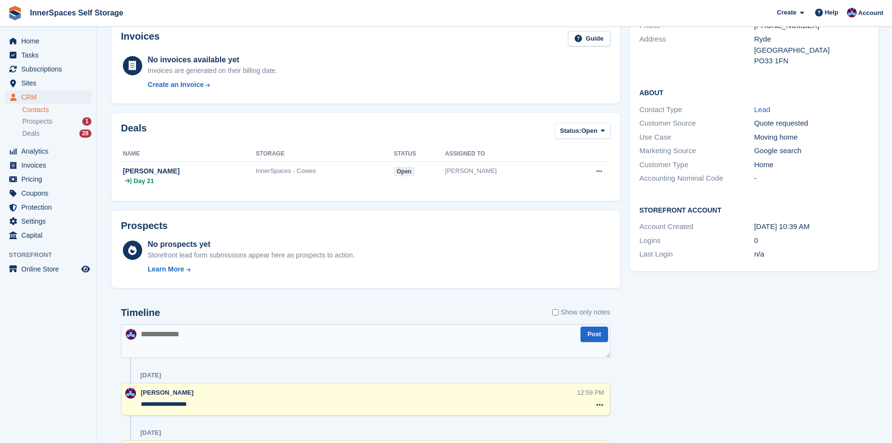
click at [416, 342] on textarea at bounding box center [365, 341] width 489 height 34
type textarea "**********"
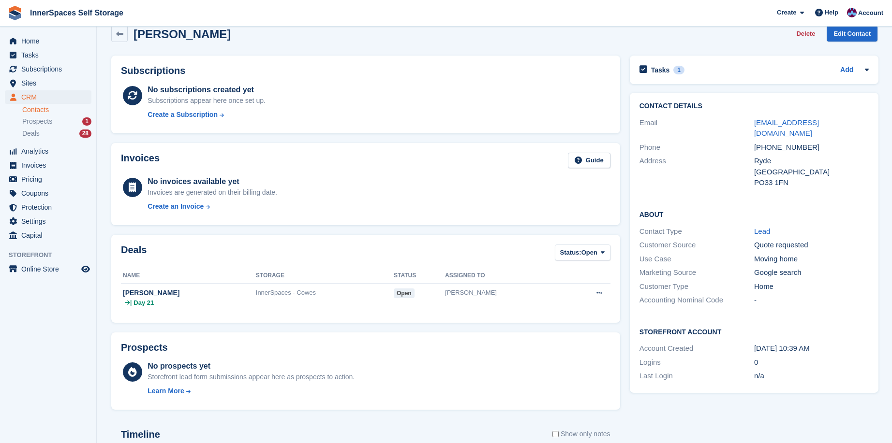
scroll to position [0, 0]
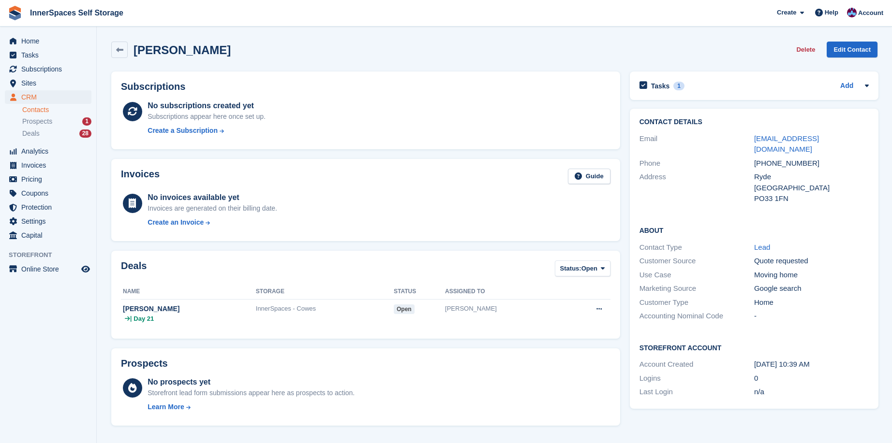
drag, startPoint x: 207, startPoint y: 51, endPoint x: 133, endPoint y: 57, distance: 73.8
click at [133, 57] on div "Michelle Kilby Delete Edit Contact" at bounding box center [494, 50] width 766 height 16
copy h2 "Michelle Kilby"
click at [601, 267] on icon at bounding box center [603, 268] width 4 height 6
click at [574, 320] on link "Lost" at bounding box center [601, 326] width 84 height 17
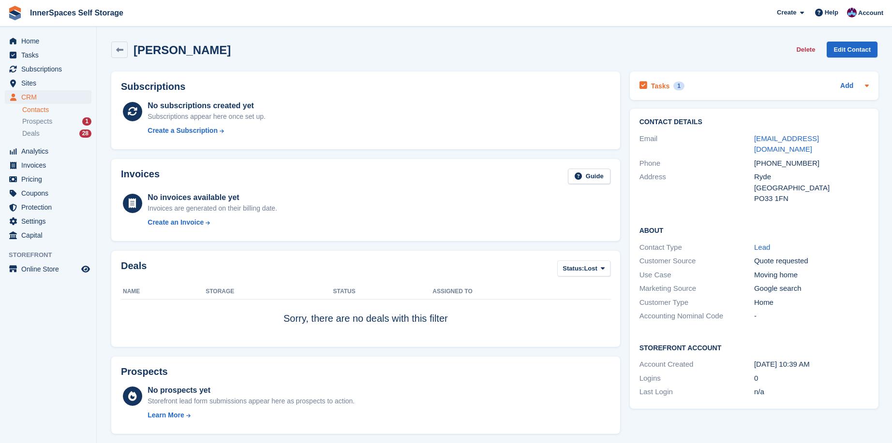
click at [658, 87] on h2 "Tasks" at bounding box center [660, 86] width 19 height 9
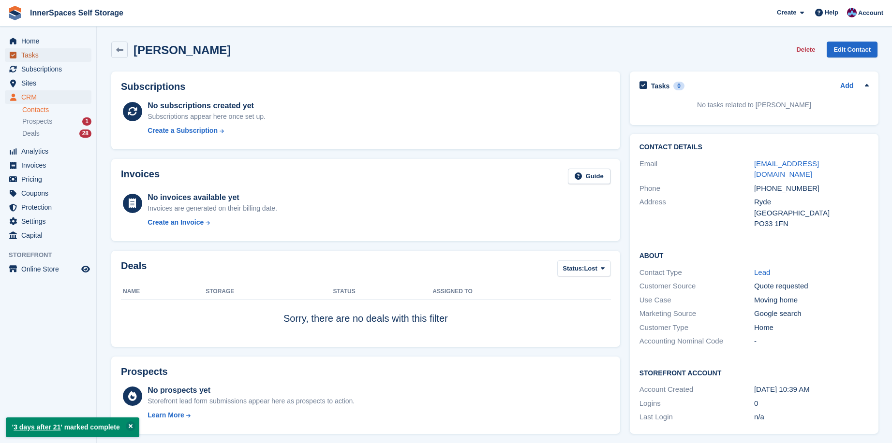
click at [34, 57] on span "Tasks" at bounding box center [50, 55] width 58 height 14
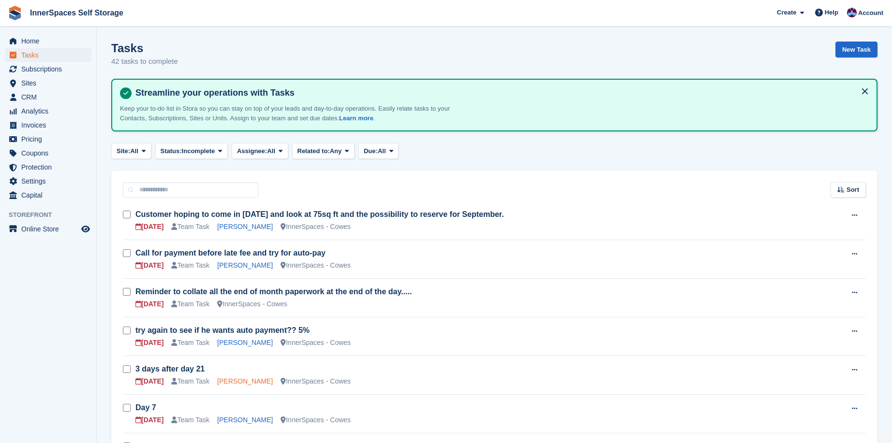
click at [242, 382] on link "[PERSON_NAME]" at bounding box center [245, 382] width 56 height 8
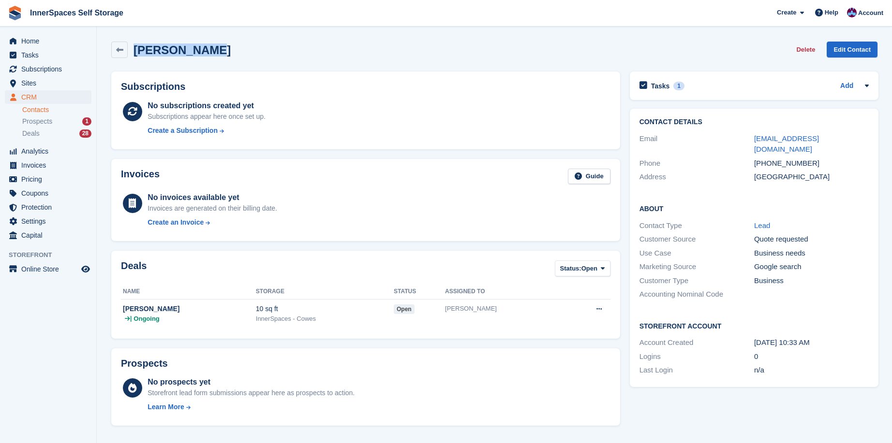
drag, startPoint x: 197, startPoint y: 53, endPoint x: 132, endPoint y: 53, distance: 65.3
click at [132, 53] on div "[PERSON_NAME] Delete Edit Contact" at bounding box center [494, 50] width 766 height 16
copy h2 "[PERSON_NAME]"
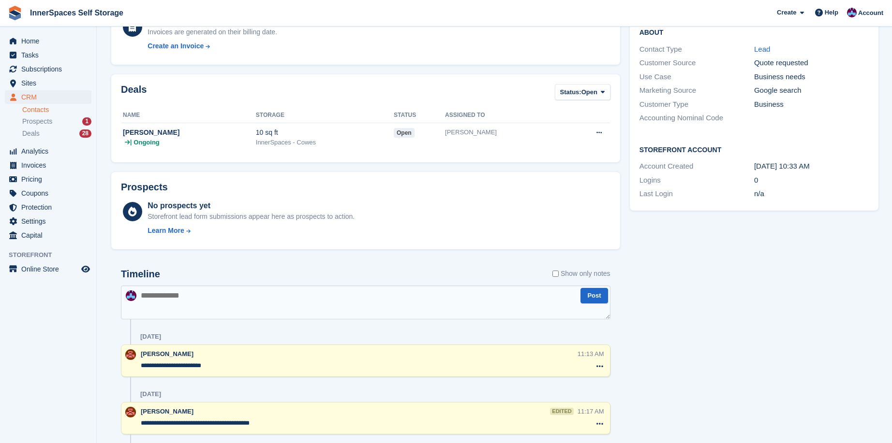
scroll to position [191, 0]
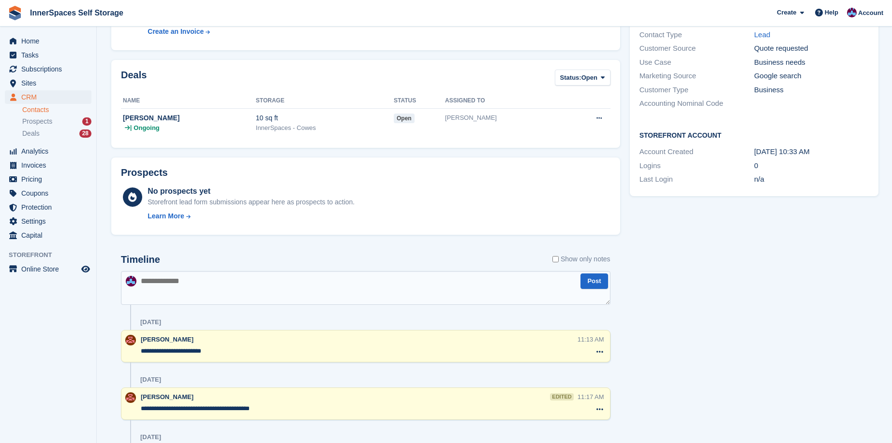
click at [351, 287] on textarea at bounding box center [365, 288] width 489 height 34
type textarea "**********"
click at [592, 281] on button "Post" at bounding box center [593, 282] width 27 height 16
click at [599, 74] on span at bounding box center [603, 77] width 8 height 8
click at [575, 132] on link "Lost" at bounding box center [601, 135] width 84 height 17
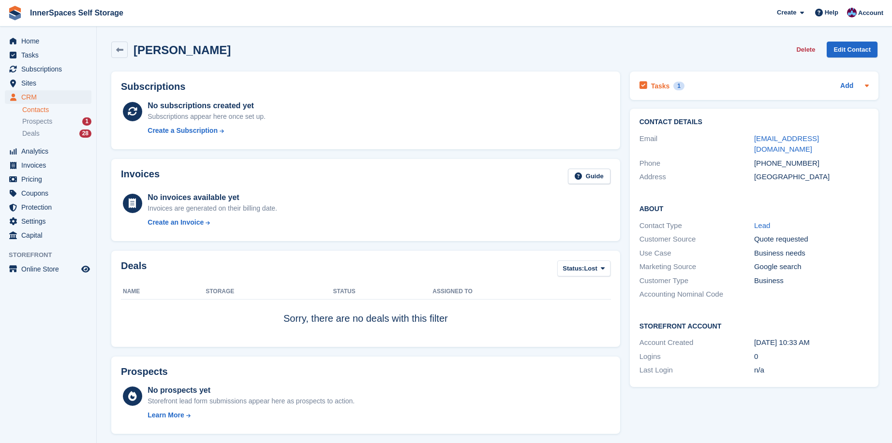
click at [643, 84] on icon at bounding box center [643, 85] width 8 height 9
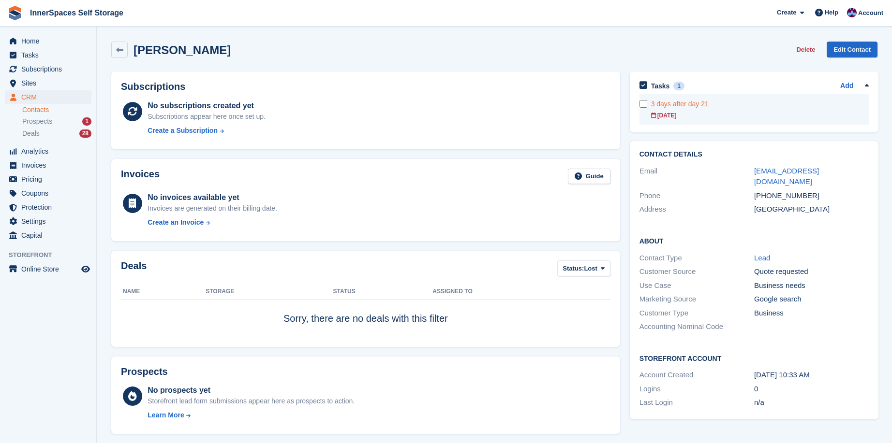
click at [646, 102] on form at bounding box center [645, 104] width 12 height 8
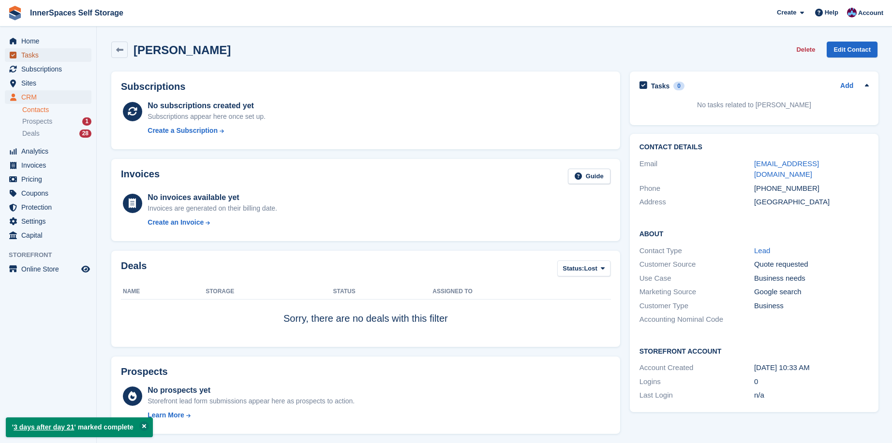
click at [29, 54] on span "Tasks" at bounding box center [50, 55] width 58 height 14
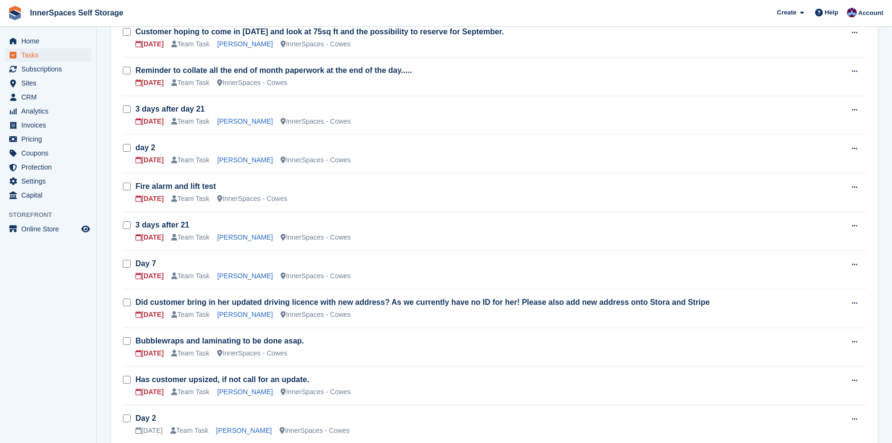
scroll to position [258, 0]
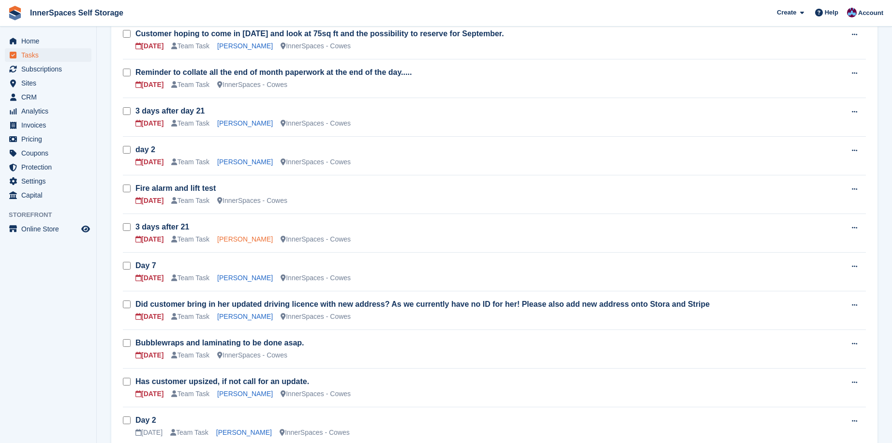
click at [253, 240] on link "Benjamin Plowden Roberts" at bounding box center [245, 239] width 56 height 8
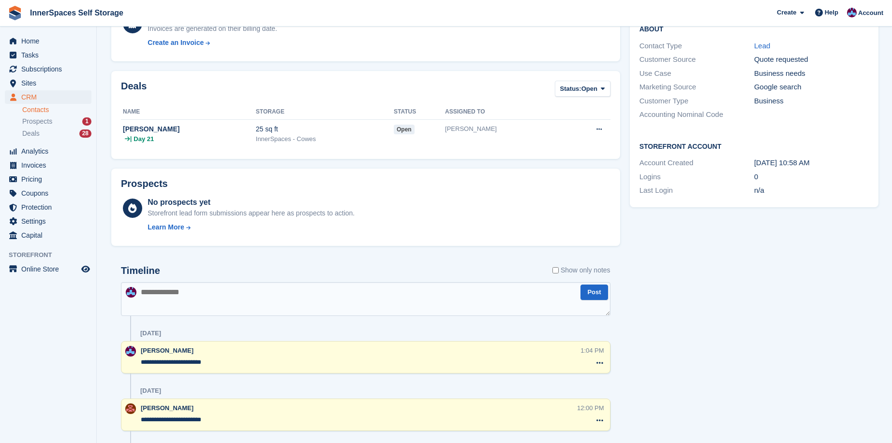
scroll to position [175, 0]
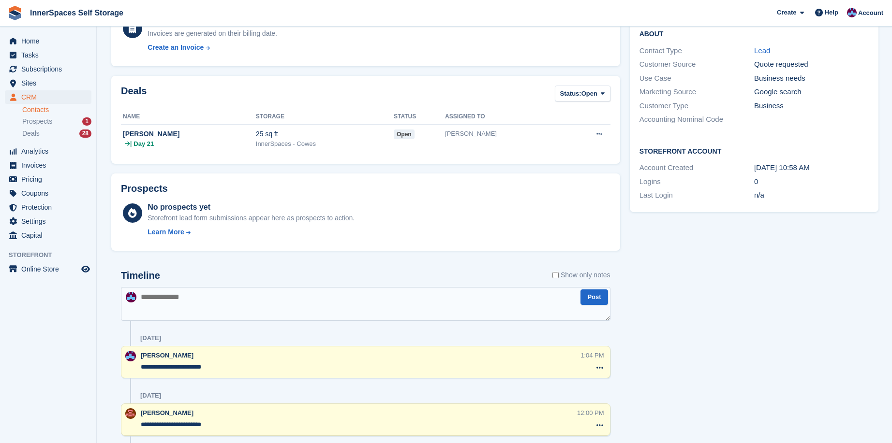
click at [279, 300] on textarea at bounding box center [365, 304] width 489 height 34
type textarea "**********"
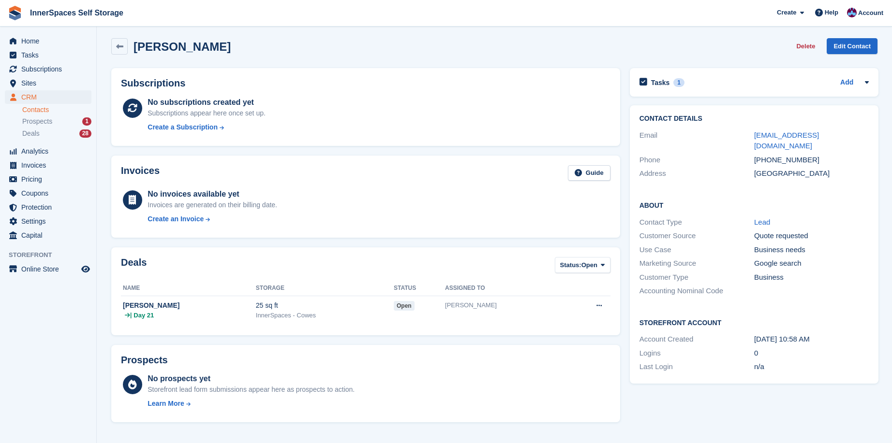
scroll to position [0, 0]
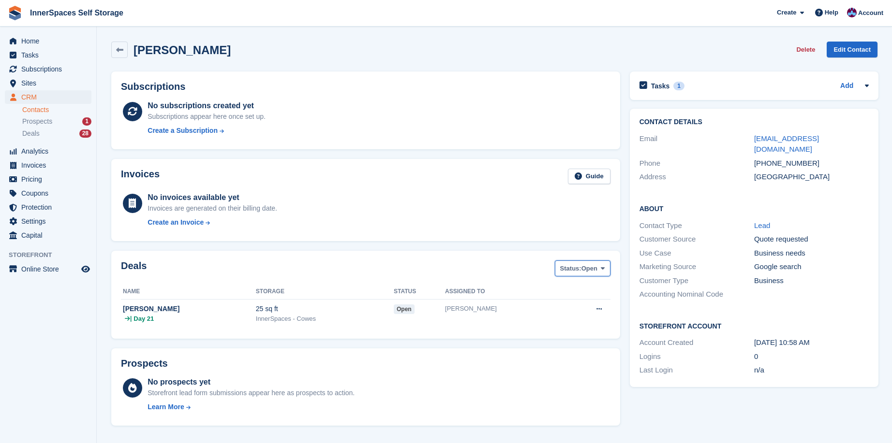
click at [605, 265] on button "Status: Open" at bounding box center [583, 269] width 56 height 16
click at [572, 322] on link "Lost" at bounding box center [601, 326] width 84 height 17
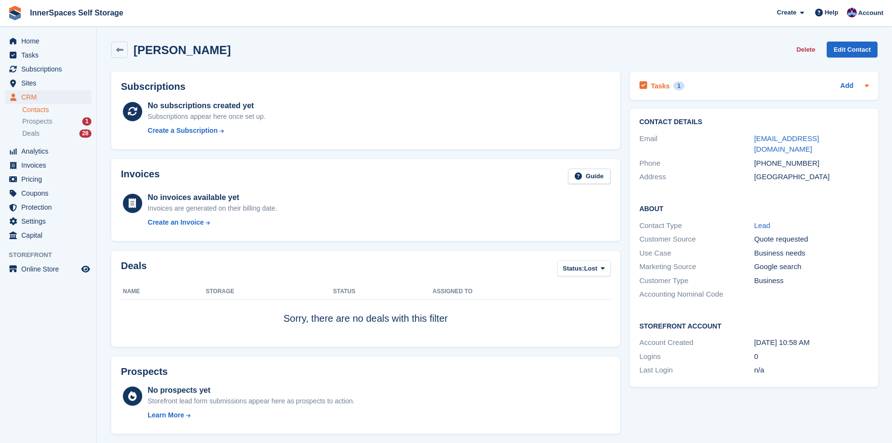
click at [639, 83] on icon at bounding box center [643, 85] width 8 height 9
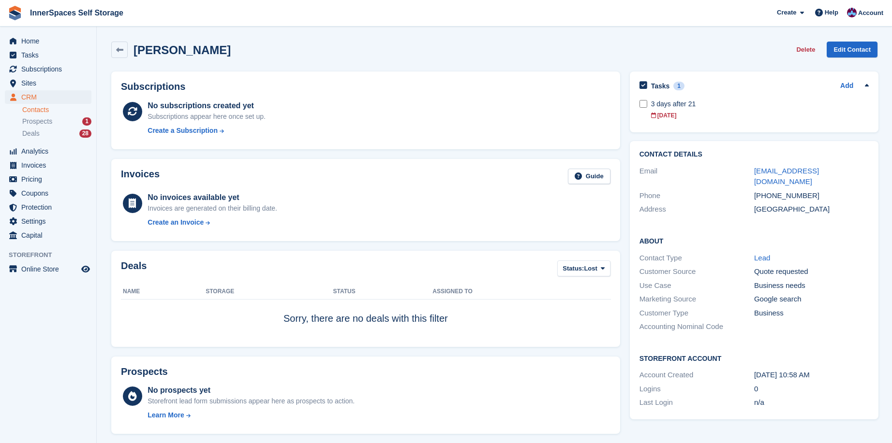
drag, startPoint x: 282, startPoint y: 48, endPoint x: 131, endPoint y: 42, distance: 151.0
click at [131, 42] on div "Benjamin Plowden Roberts Delete Edit Contact" at bounding box center [494, 50] width 766 height 16
copy h2 "Benjamin Plowden Roberts"
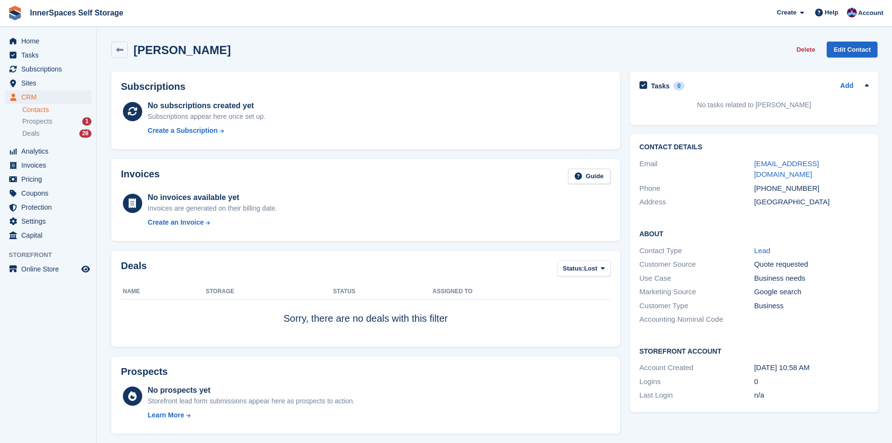
click at [289, 175] on div "Invoices Guide" at bounding box center [365, 180] width 489 height 22
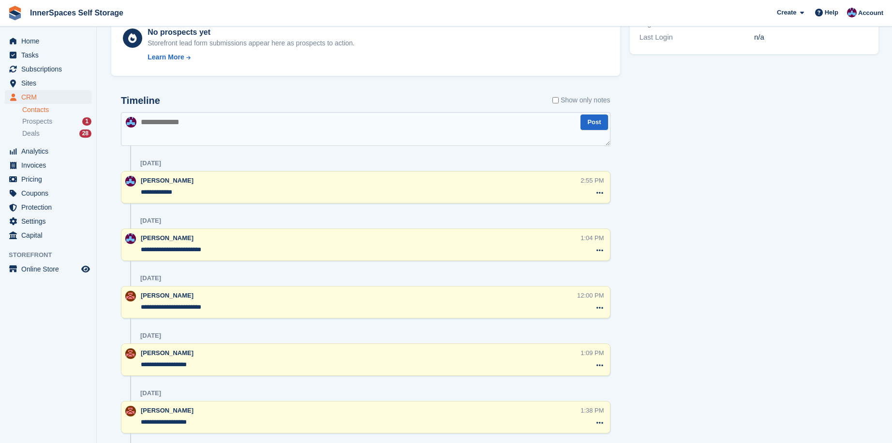
scroll to position [367, 0]
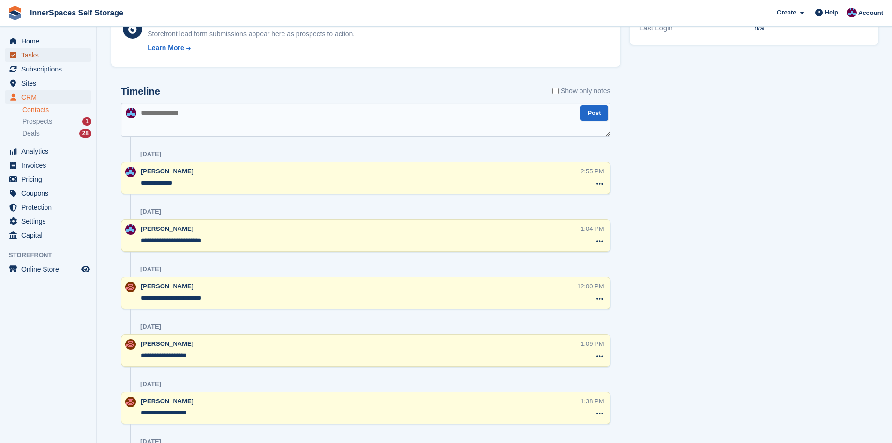
click at [29, 54] on span "Tasks" at bounding box center [50, 55] width 58 height 14
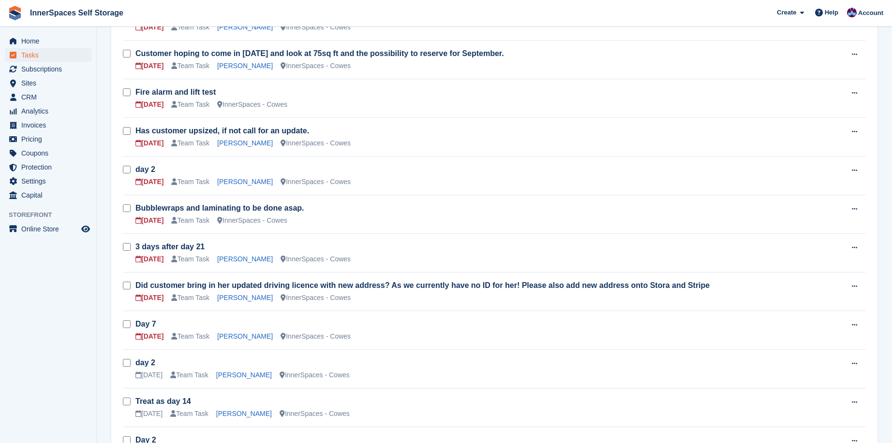
scroll to position [243, 0]
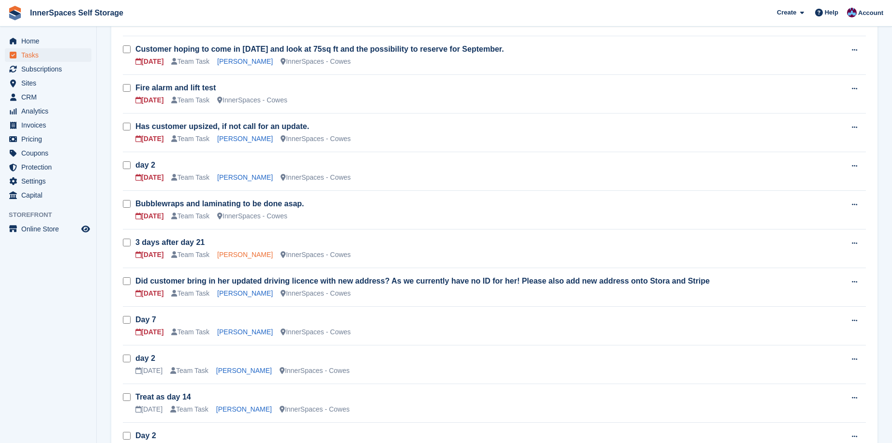
click at [219, 252] on link "Laura" at bounding box center [245, 255] width 56 height 8
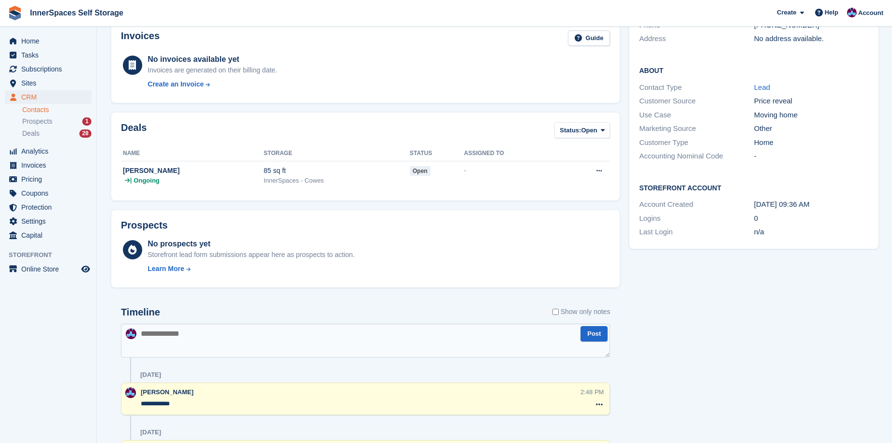
scroll to position [145, 0]
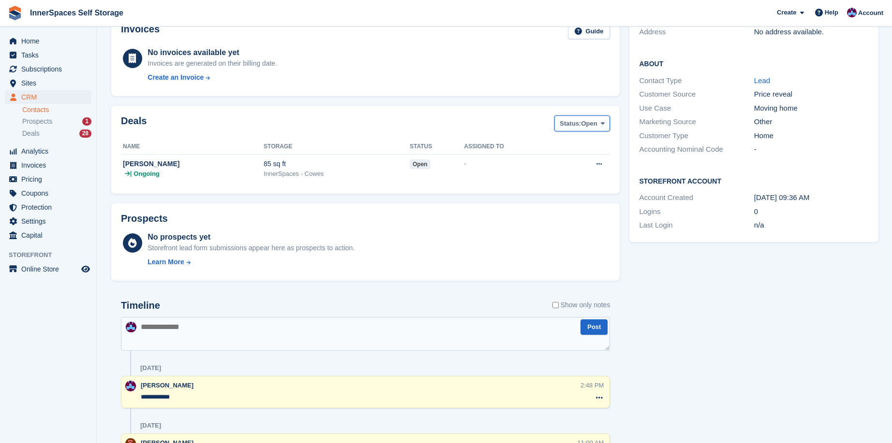
click at [602, 124] on icon at bounding box center [603, 123] width 4 height 6
click at [569, 178] on link "Lost" at bounding box center [601, 181] width 84 height 17
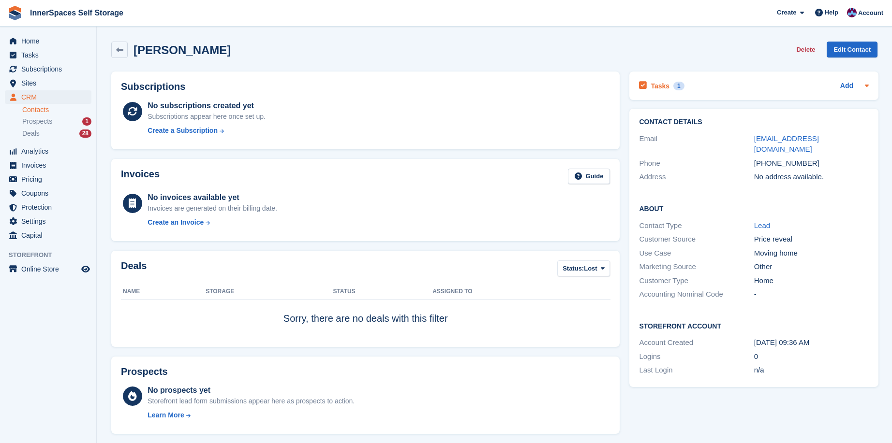
click at [643, 86] on icon at bounding box center [643, 85] width 8 height 9
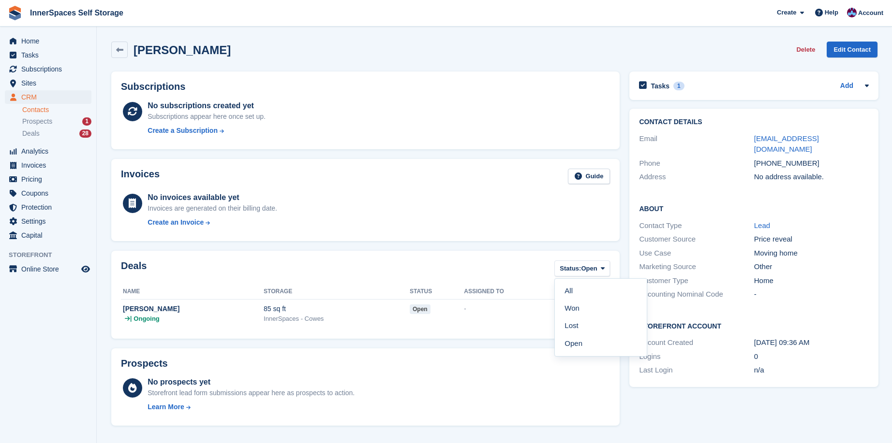
scroll to position [145, 0]
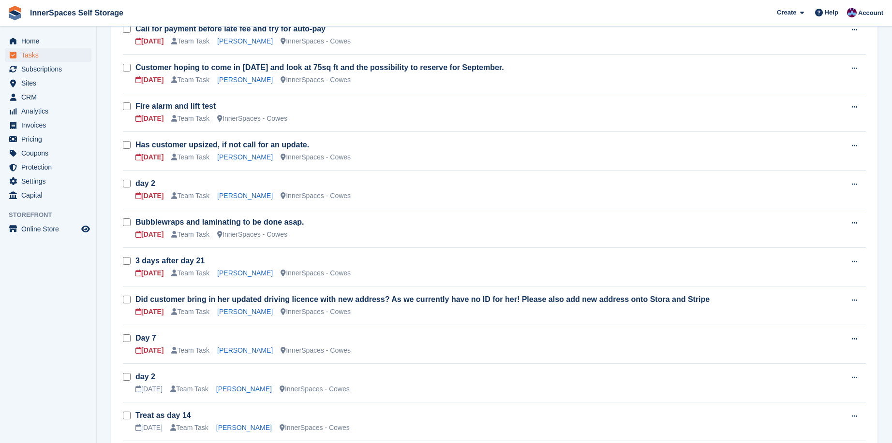
scroll to position [222, 0]
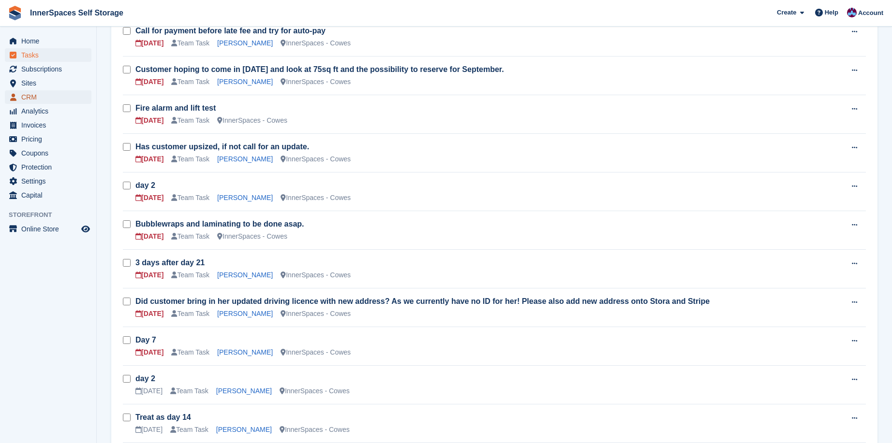
click at [33, 98] on span "CRM" at bounding box center [50, 97] width 58 height 14
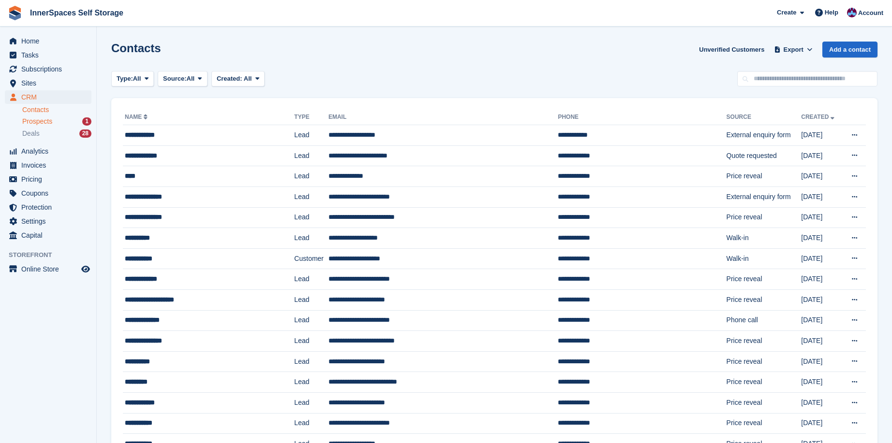
click at [51, 122] on span "Prospects" at bounding box center [37, 121] width 30 height 9
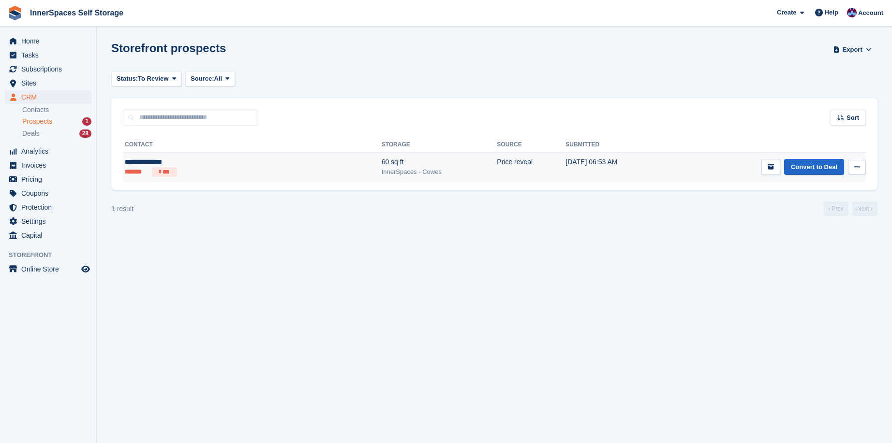
click at [856, 167] on icon at bounding box center [856, 167] width 5 height 6
click at [382, 161] on div "60 sq ft" at bounding box center [440, 162] width 116 height 10
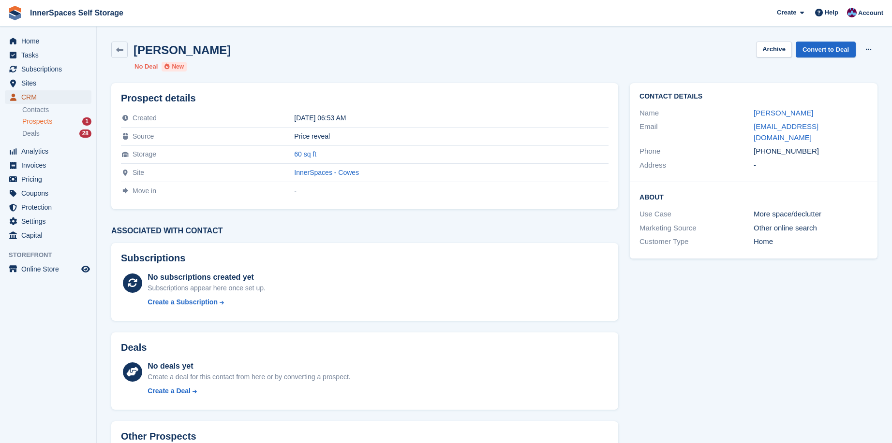
click at [32, 97] on span "CRM" at bounding box center [50, 97] width 58 height 14
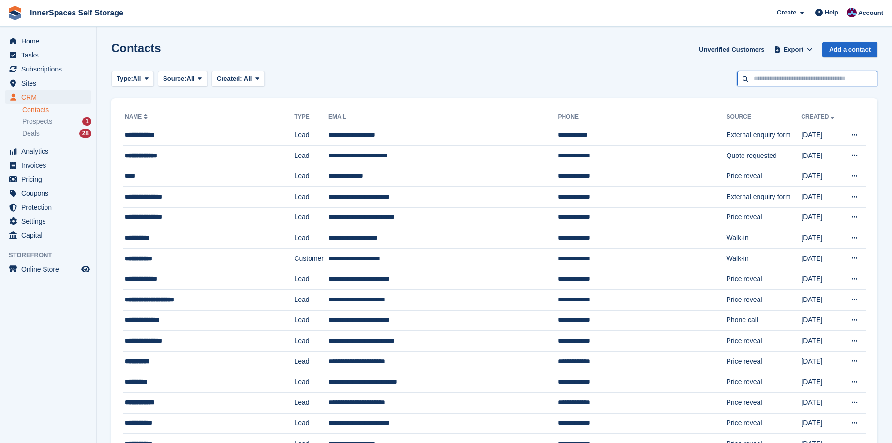
click at [775, 75] on input "text" at bounding box center [807, 79] width 140 height 16
type input "****"
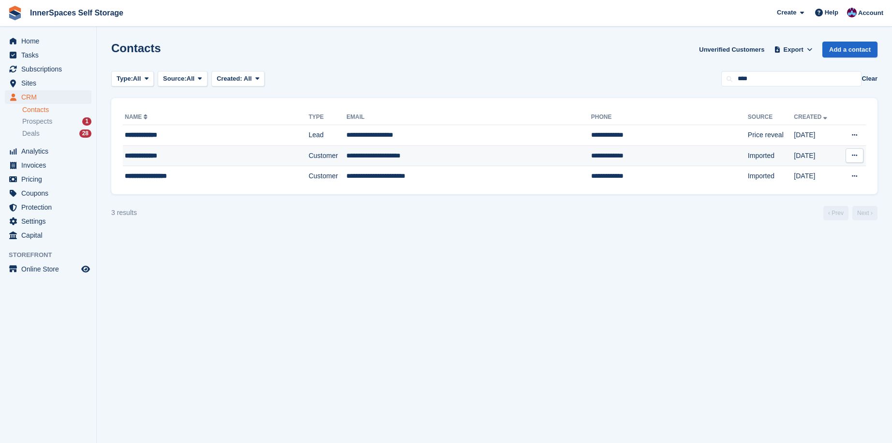
click at [163, 157] on div "**********" at bounding box center [196, 156] width 142 height 10
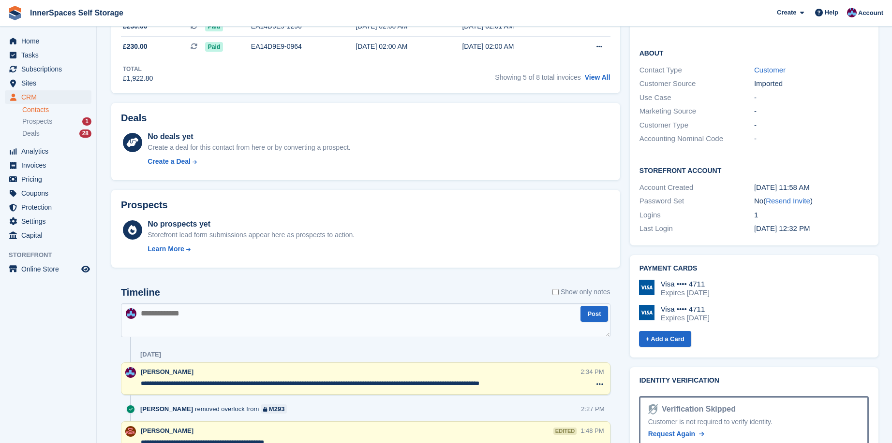
scroll to position [296, 0]
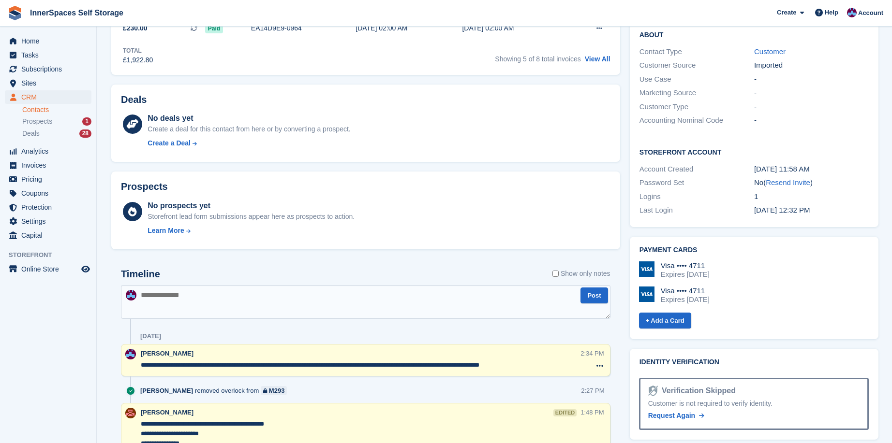
click at [529, 367] on textarea "**********" at bounding box center [361, 366] width 440 height 10
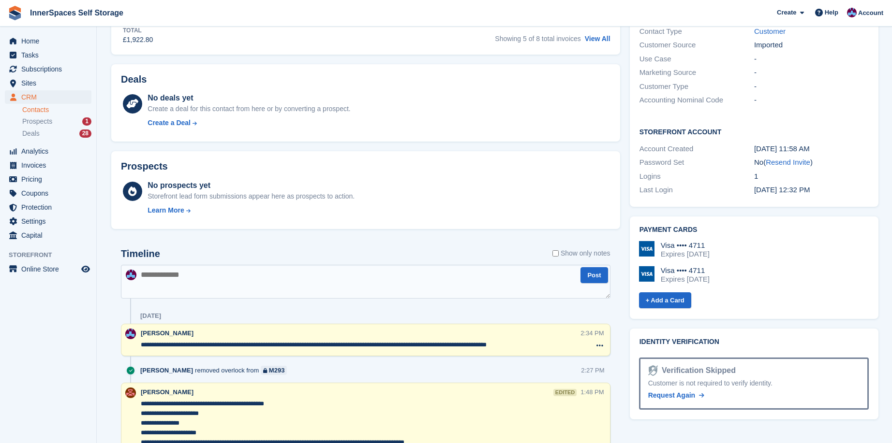
scroll to position [319, 0]
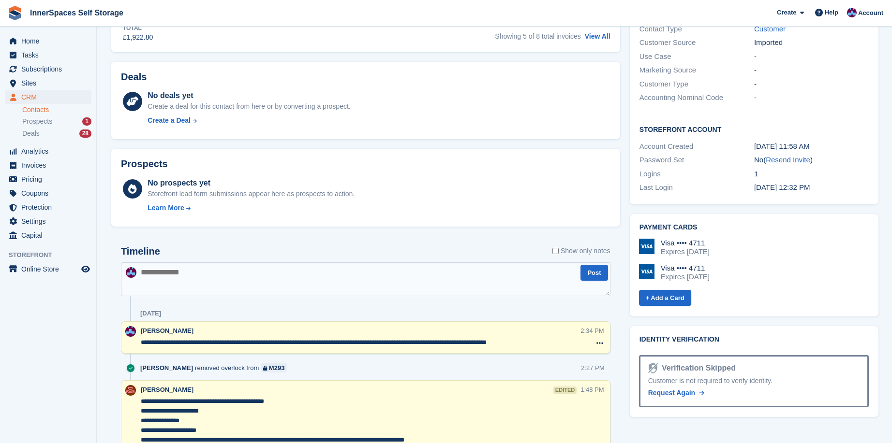
click at [522, 346] on textarea "**********" at bounding box center [361, 343] width 440 height 10
click at [534, 344] on textarea "**********" at bounding box center [361, 343] width 440 height 10
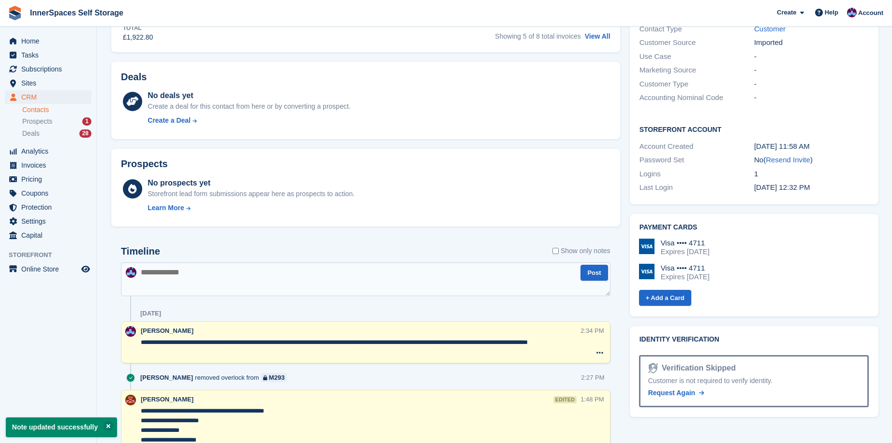
drag, startPoint x: 520, startPoint y: 344, endPoint x: 528, endPoint y: 347, distance: 8.0
click at [523, 344] on textarea "**********" at bounding box center [361, 343] width 440 height 10
click at [582, 345] on div "2:34 PM Delete note" at bounding box center [594, 342] width 29 height 33
click at [576, 341] on textarea "**********" at bounding box center [361, 343] width 440 height 10
click at [581, 344] on div "2:34 PM Delete note" at bounding box center [594, 342] width 29 height 33
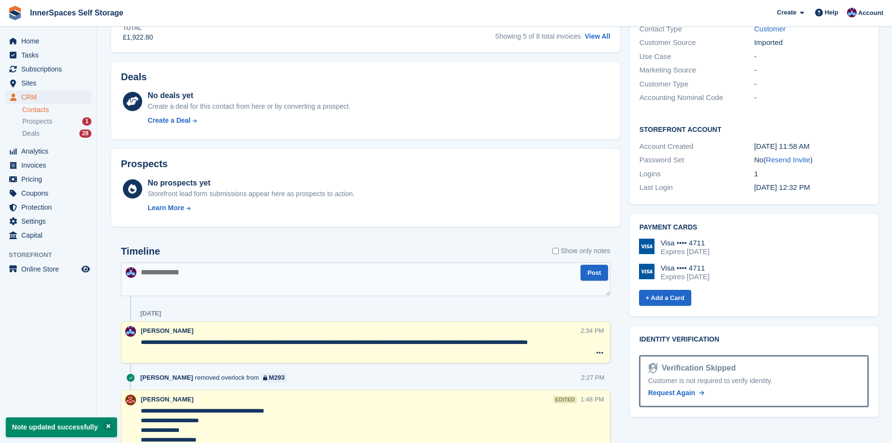
click at [579, 341] on textarea "**********" at bounding box center [361, 343] width 440 height 10
type textarea "**********"
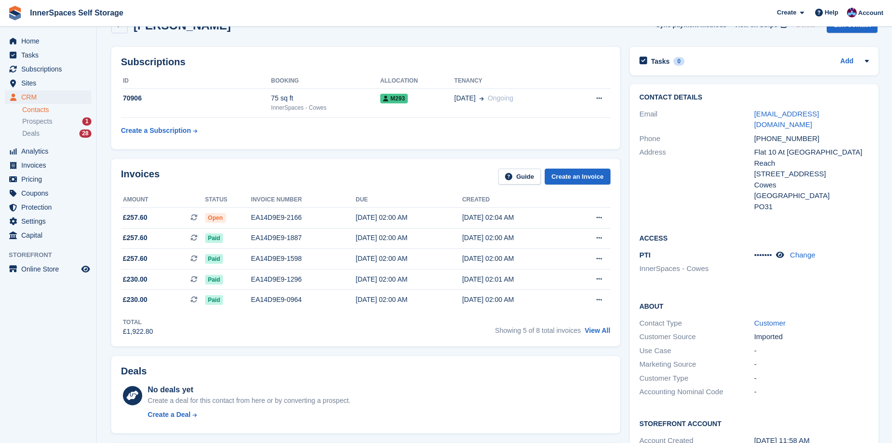
scroll to position [0, 0]
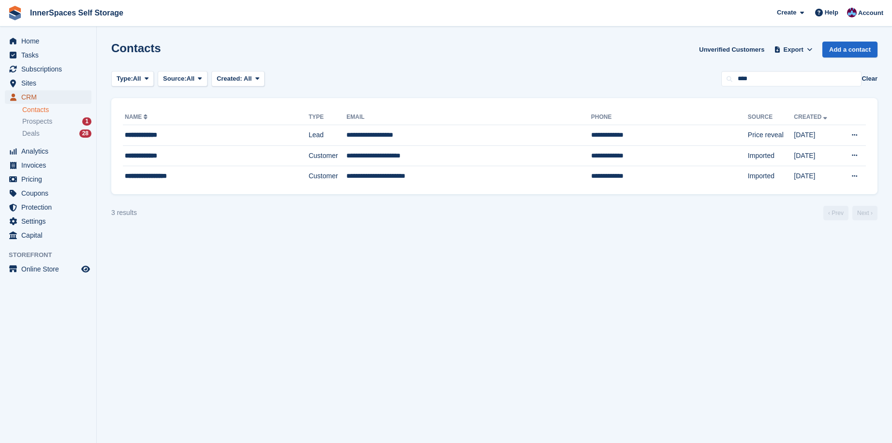
click at [31, 97] on span "CRM" at bounding box center [50, 97] width 58 height 14
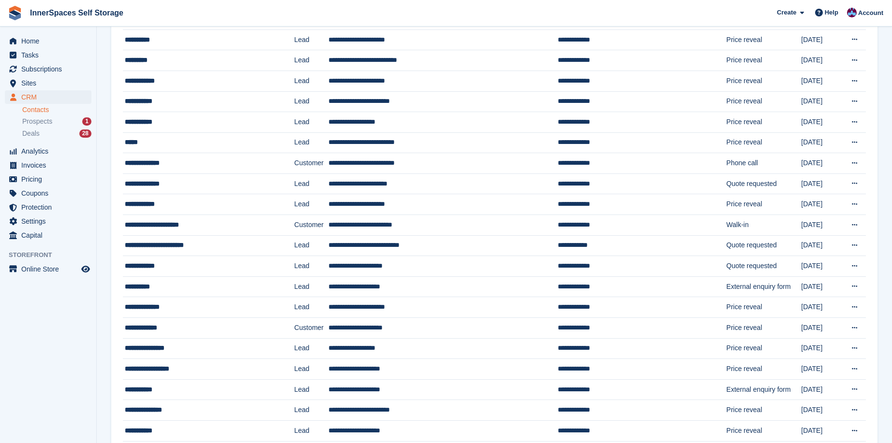
scroll to position [336, 0]
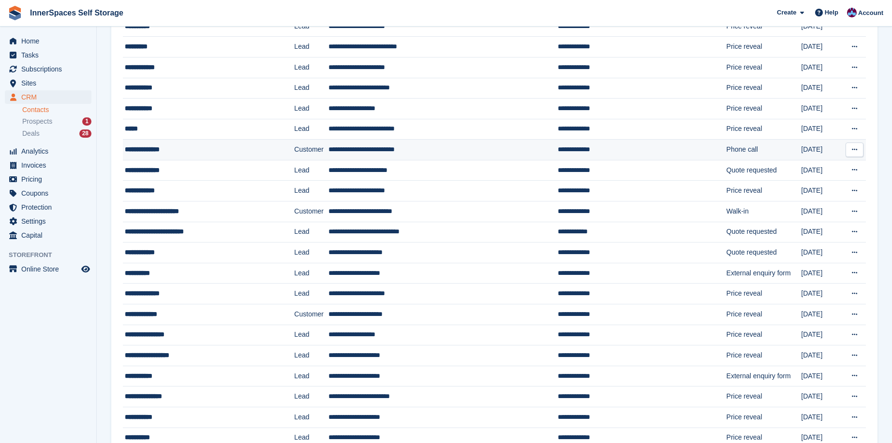
click at [167, 153] on div "**********" at bounding box center [198, 150] width 146 height 10
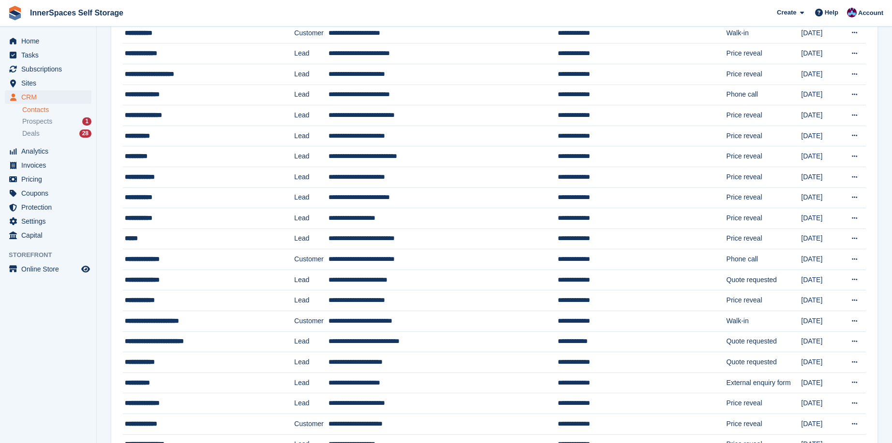
scroll to position [224, 0]
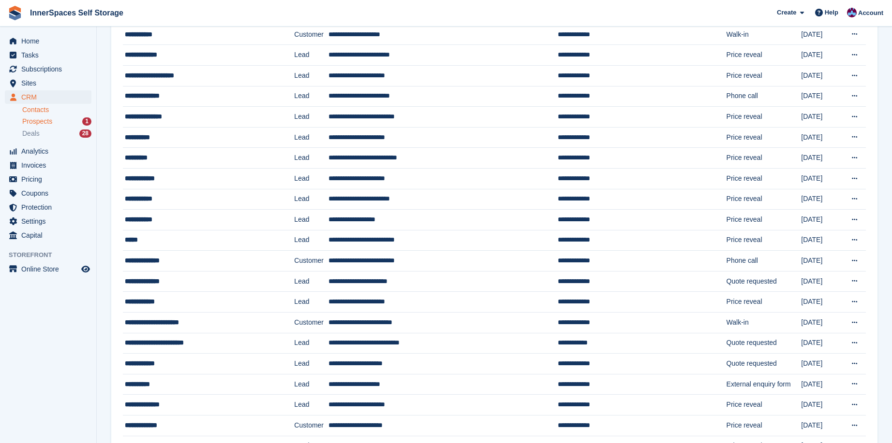
click at [41, 118] on span "Prospects" at bounding box center [37, 121] width 30 height 9
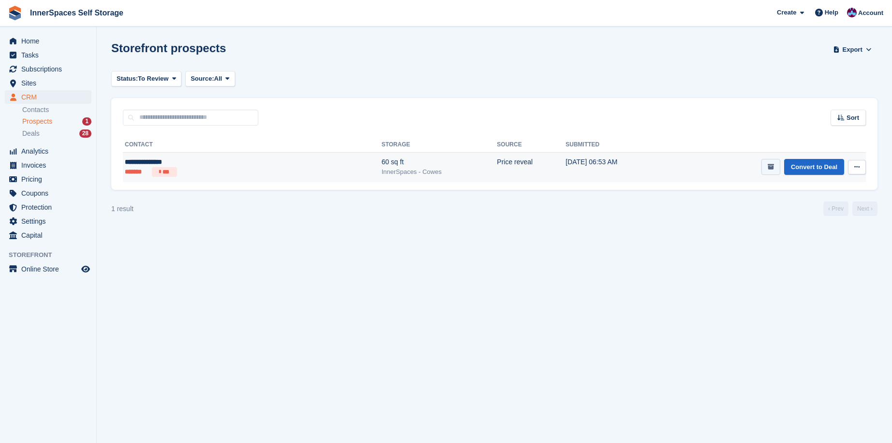
click at [771, 167] on icon "submit" at bounding box center [770, 167] width 6 height 6
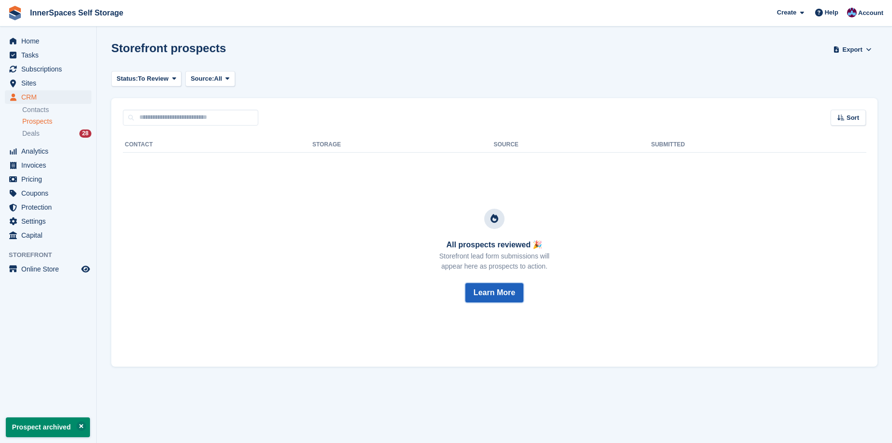
click at [496, 293] on button "Learn More" at bounding box center [494, 292] width 58 height 19
click at [856, 118] on span "Sort" at bounding box center [852, 118] width 13 height 10
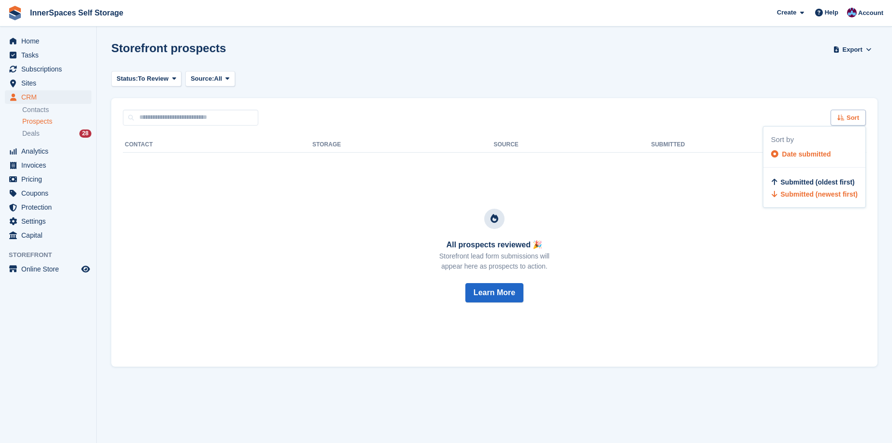
click at [856, 118] on span "Sort" at bounding box center [852, 118] width 13 height 10
click at [501, 243] on h3 "All prospects reviewed 🎉" at bounding box center [494, 245] width 110 height 9
click at [533, 245] on h3 "All prospects reviewed 🎉" at bounding box center [494, 245] width 110 height 9
click at [170, 75] on span at bounding box center [174, 79] width 8 height 8
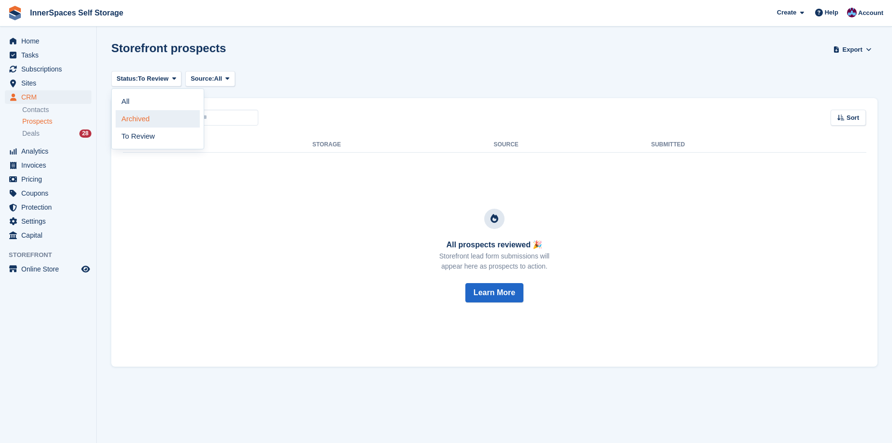
click at [131, 121] on link "Archived" at bounding box center [158, 118] width 84 height 17
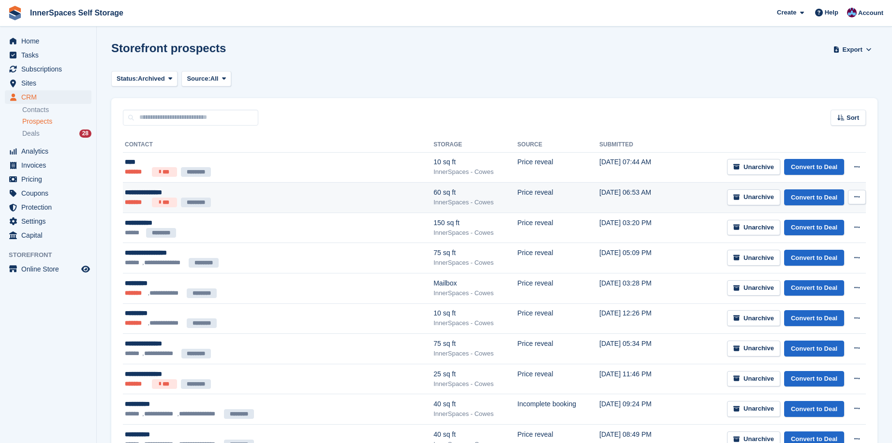
click at [857, 196] on icon at bounding box center [856, 197] width 5 height 6
click at [815, 231] on p "Edit contact" at bounding box center [819, 228] width 84 height 13
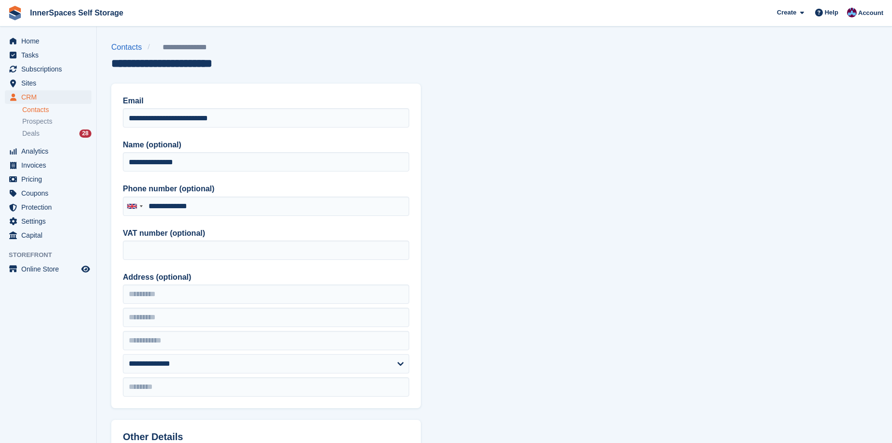
type input "**********"
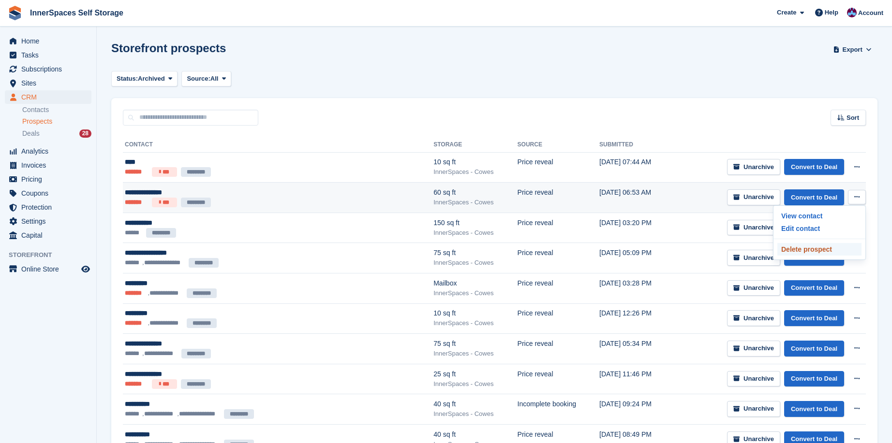
click at [818, 249] on p "Delete prospect" at bounding box center [819, 249] width 84 height 13
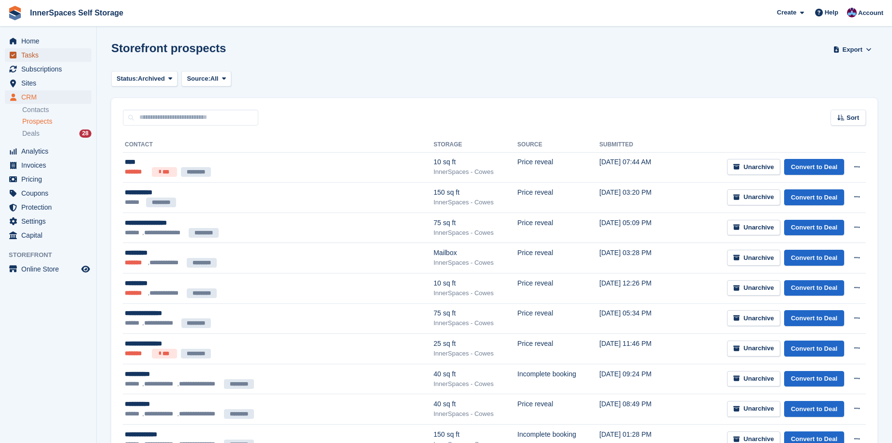
click at [23, 56] on span "Tasks" at bounding box center [50, 55] width 58 height 14
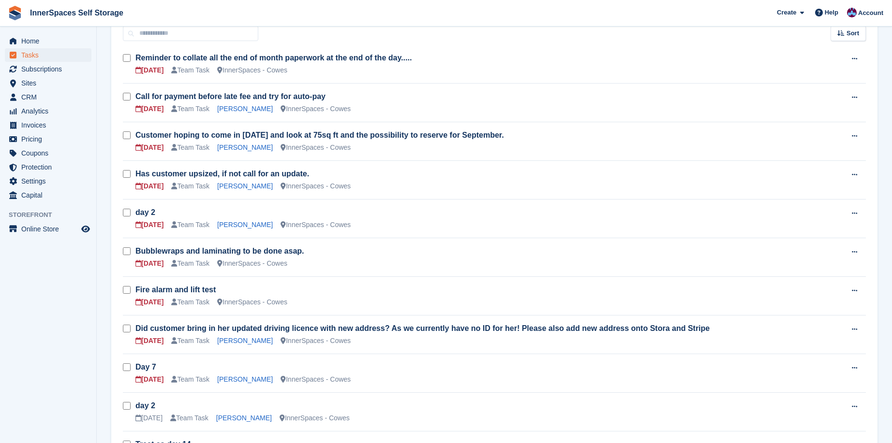
scroll to position [155, 0]
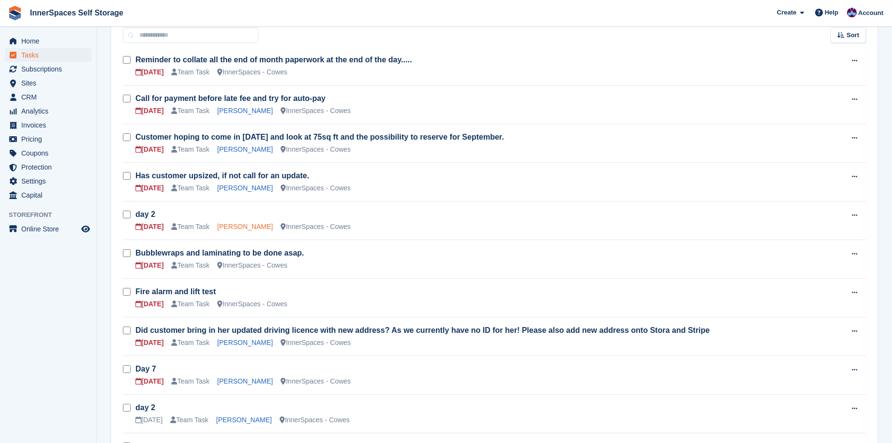
click at [243, 226] on link "[PERSON_NAME]" at bounding box center [245, 227] width 56 height 8
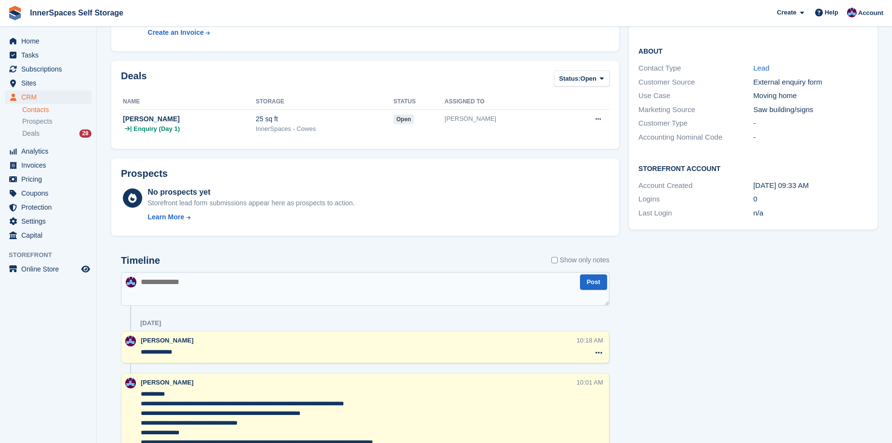
scroll to position [194, 0]
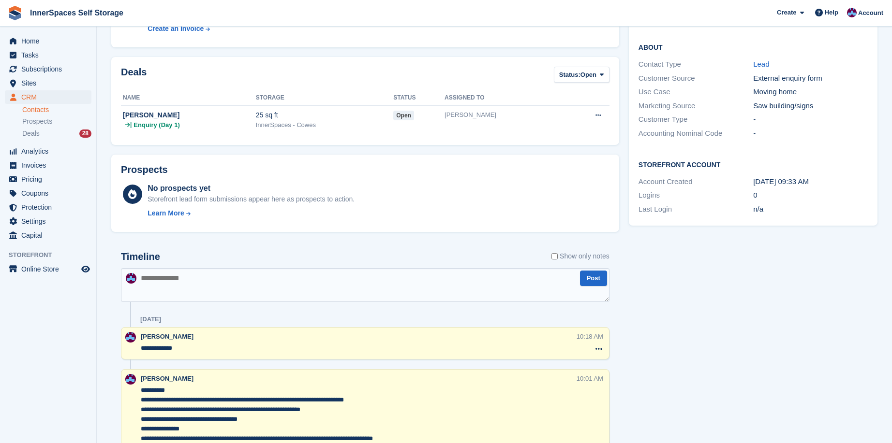
click at [211, 293] on textarea at bounding box center [365, 285] width 488 height 34
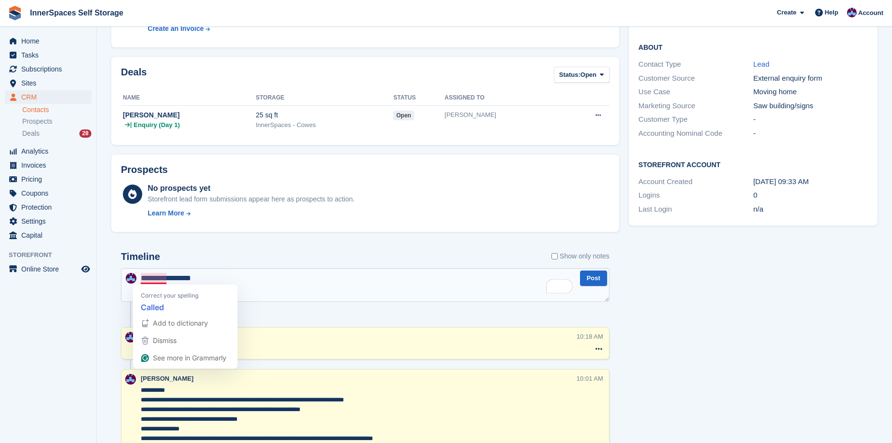
click at [158, 281] on textarea "**********" at bounding box center [365, 285] width 488 height 34
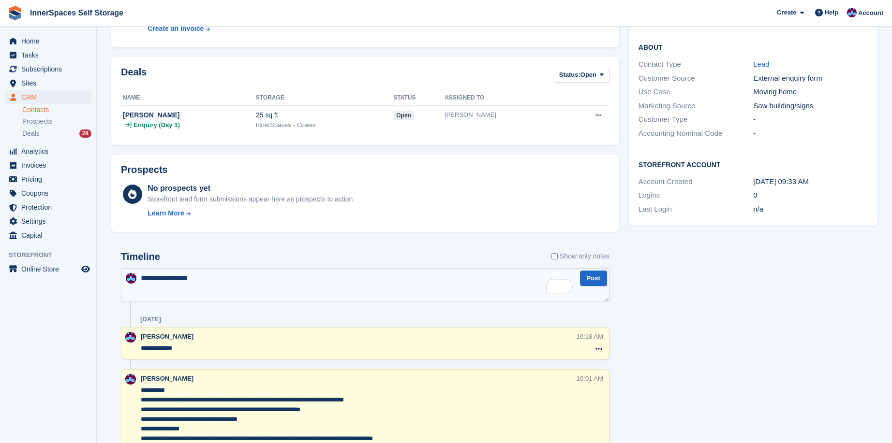
click at [212, 279] on textarea "**********" at bounding box center [365, 285] width 488 height 34
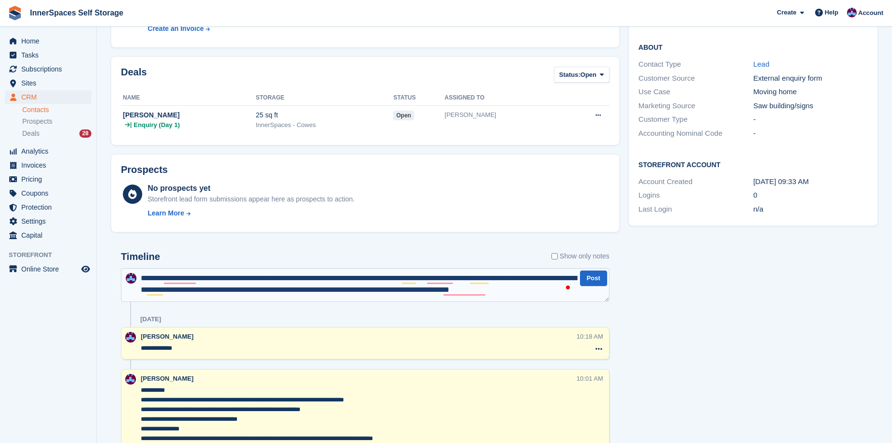
scroll to position [5, 0]
type textarea "**********"
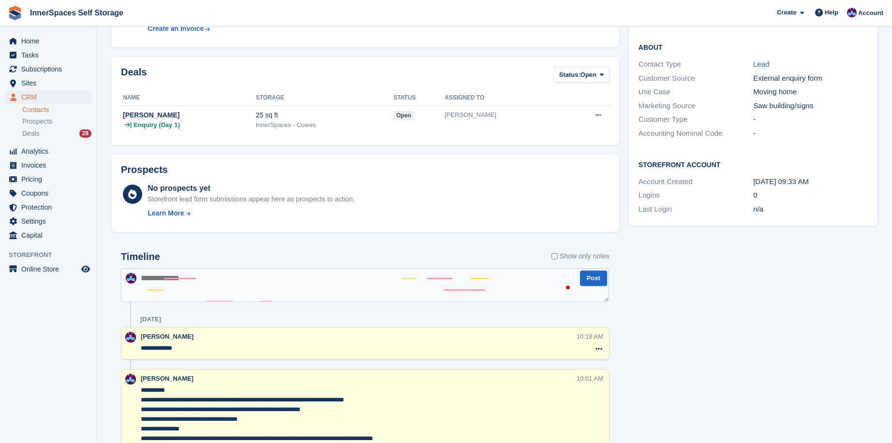
scroll to position [0, 0]
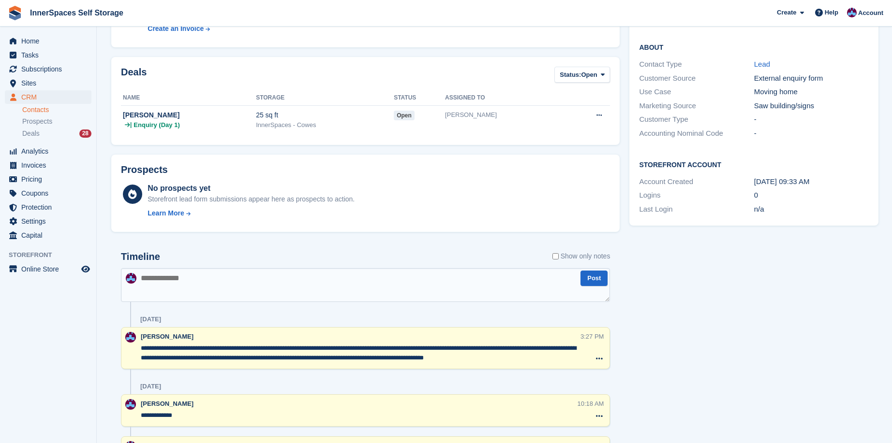
click at [526, 359] on textarea "**********" at bounding box center [361, 353] width 440 height 19
click at [678, 331] on div "Tasks 1 Add day 2 [DATE] Contact Details Email [PERSON_NAME][EMAIL_ADDRESS][PER…" at bounding box center [753, 447] width 259 height 1149
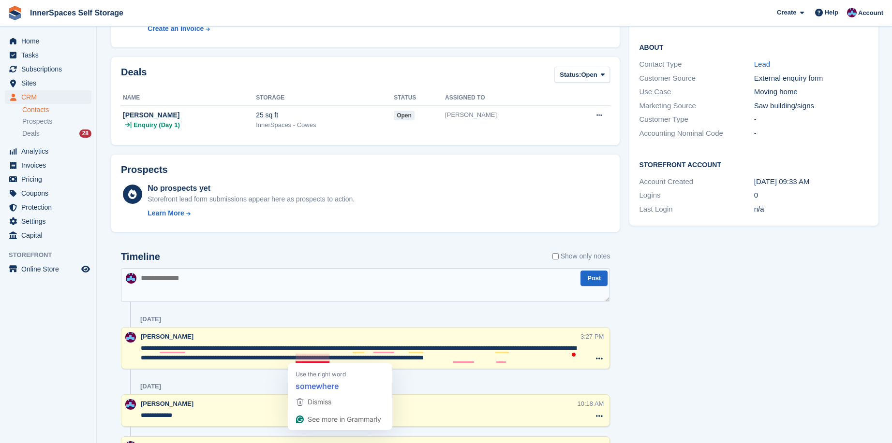
click at [314, 360] on textarea "**********" at bounding box center [361, 353] width 440 height 19
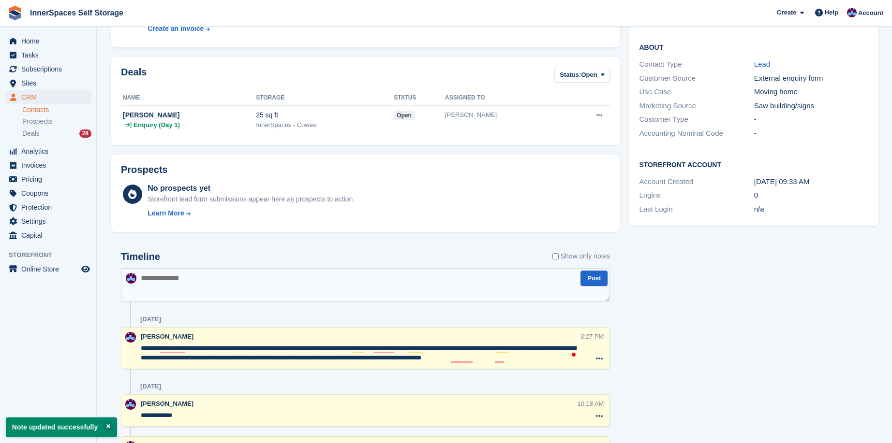
click at [538, 361] on textarea "**********" at bounding box center [361, 353] width 440 height 19
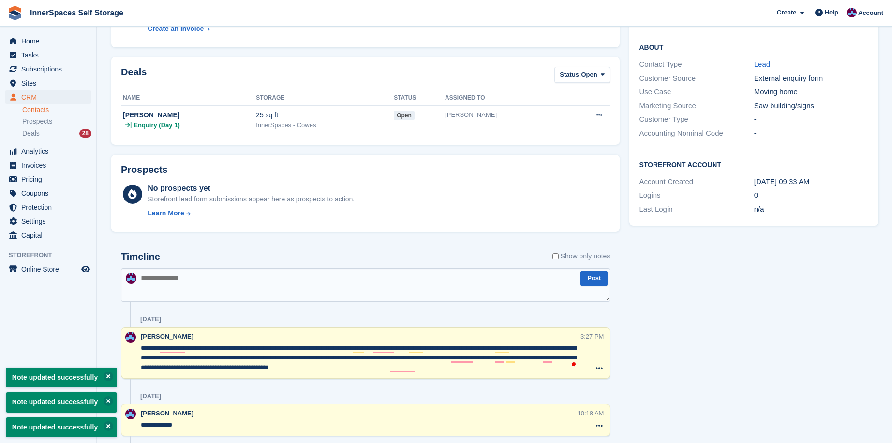
click at [451, 369] on textarea "**********" at bounding box center [361, 358] width 440 height 29
drag, startPoint x: 450, startPoint y: 371, endPoint x: 135, endPoint y: 349, distance: 315.6
click at [135, 349] on div "**********" at bounding box center [365, 353] width 489 height 52
click at [145, 382] on icon at bounding box center [145, 382] width 0 height 0
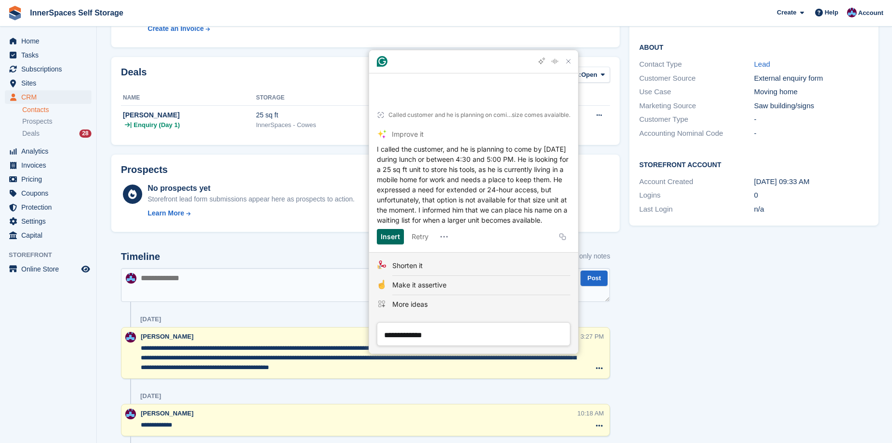
click at [395, 235] on div "Insert" at bounding box center [390, 236] width 19 height 15
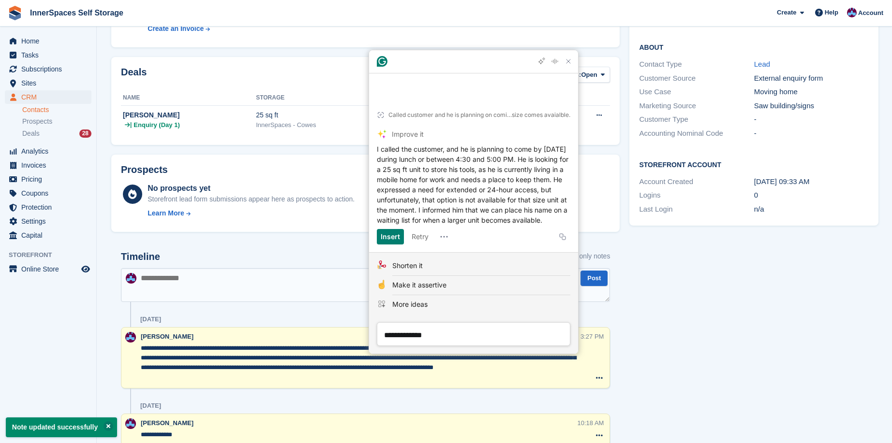
click at [187, 378] on textarea "**********" at bounding box center [361, 363] width 440 height 39
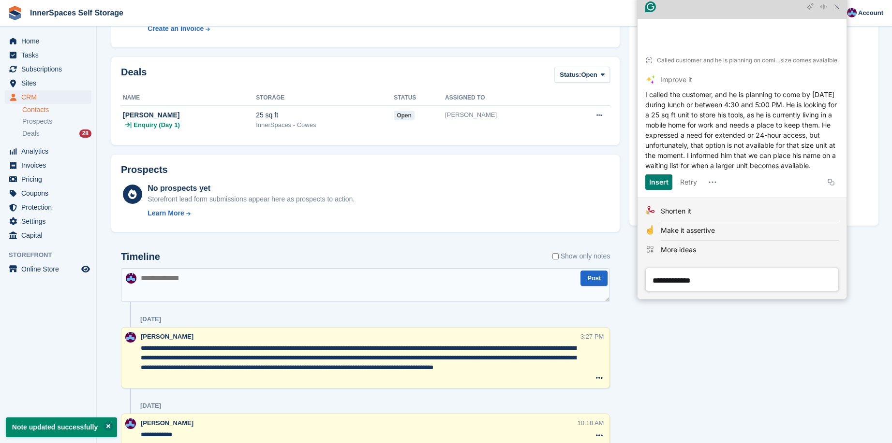
drag, startPoint x: 498, startPoint y: 77, endPoint x: 768, endPoint y: 20, distance: 276.3
click at [768, 20] on div "Grammarly Assistant Called customer and he is planning on coming over [DATE] at…" at bounding box center [741, 148] width 209 height 304
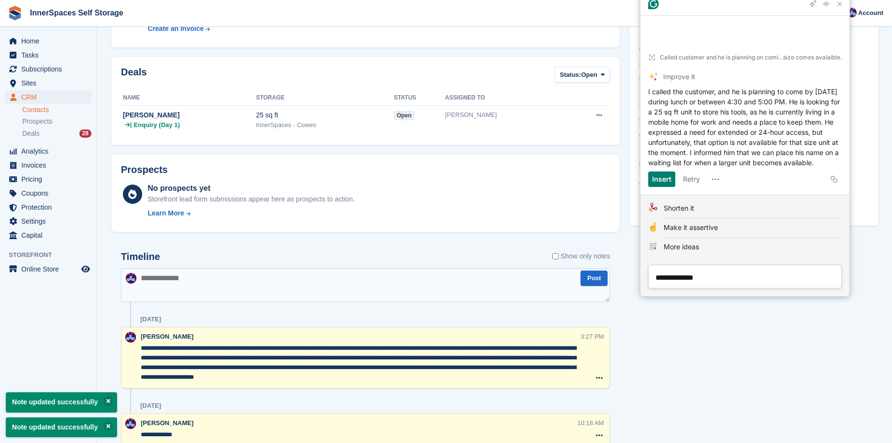
click at [354, 380] on textarea "**********" at bounding box center [361, 363] width 440 height 39
click at [389, 377] on textarea "**********" at bounding box center [361, 363] width 440 height 39
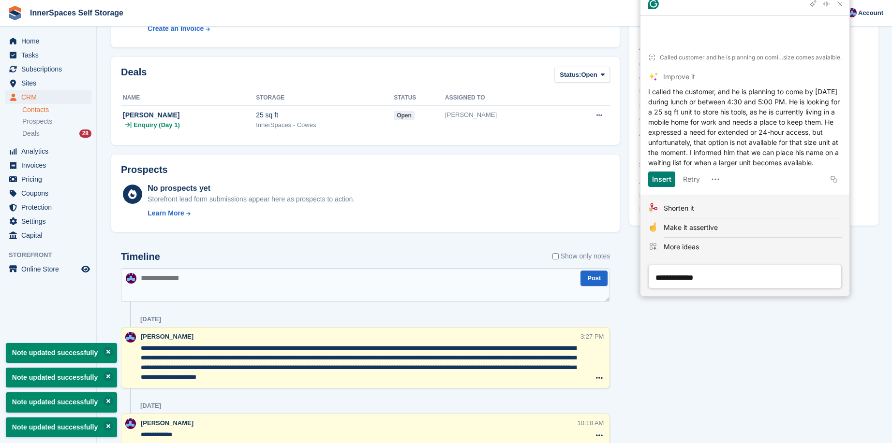
click at [412, 367] on textarea "**********" at bounding box center [361, 363] width 440 height 39
click at [411, 381] on textarea "**********" at bounding box center [361, 363] width 440 height 39
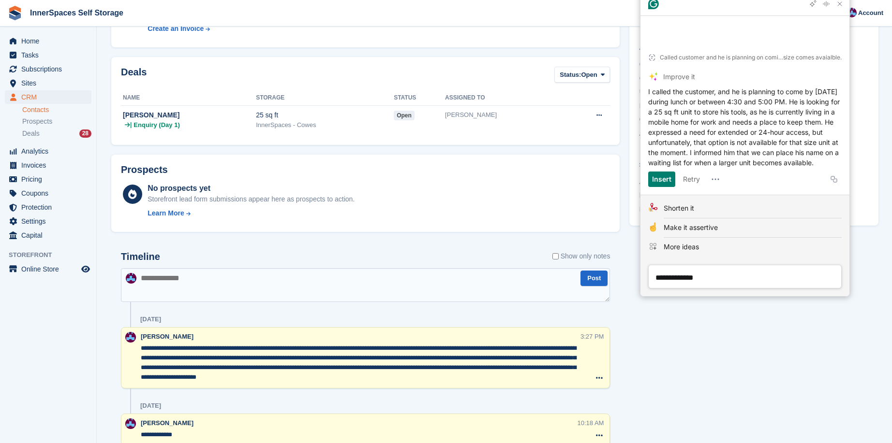
click at [529, 368] on textarea "**********" at bounding box center [361, 363] width 440 height 39
click at [426, 377] on textarea "**********" at bounding box center [361, 363] width 440 height 39
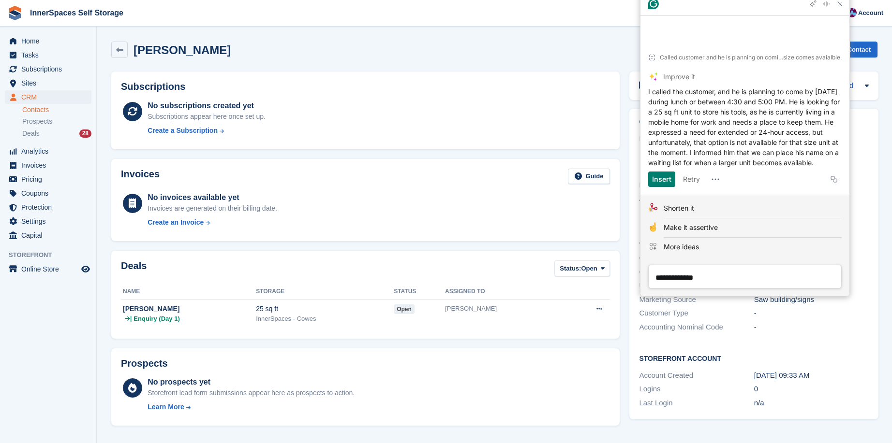
type textarea "**********"
drag, startPoint x: 213, startPoint y: 51, endPoint x: 133, endPoint y: 50, distance: 79.8
click at [133, 50] on h2 "[PERSON_NAME]" at bounding box center [181, 50] width 97 height 13
copy h2 "[PERSON_NAME]"
click at [842, 8] on icon "Close Grammarly Assistant" at bounding box center [840, 4] width 8 height 8
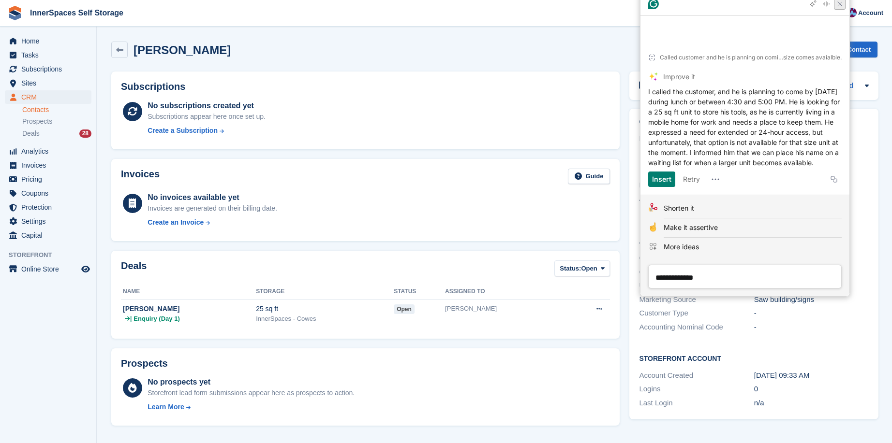
scroll to position [337, 0]
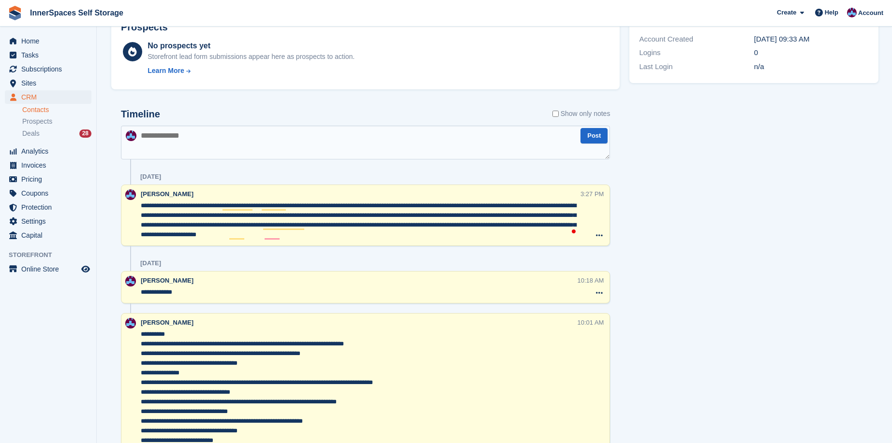
click at [656, 221] on div "Tasks 1 Add day 2 [DATE] Contact Details Email [PERSON_NAME][EMAIL_ADDRESS][PER…" at bounding box center [753, 314] width 259 height 1168
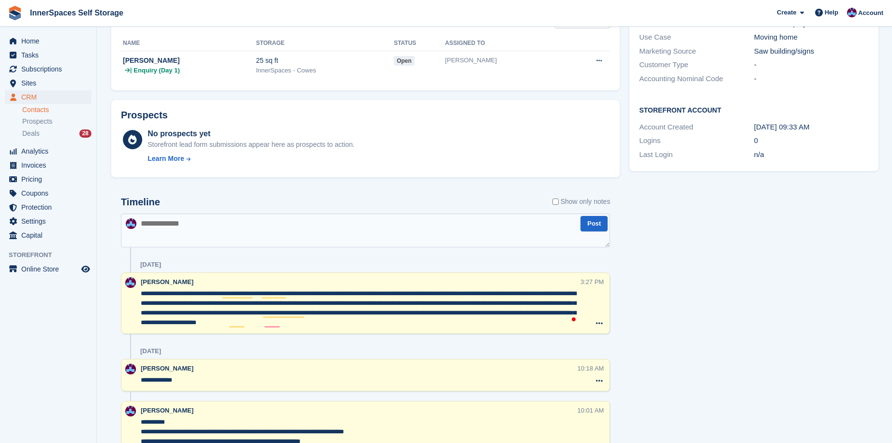
scroll to position [256, 0]
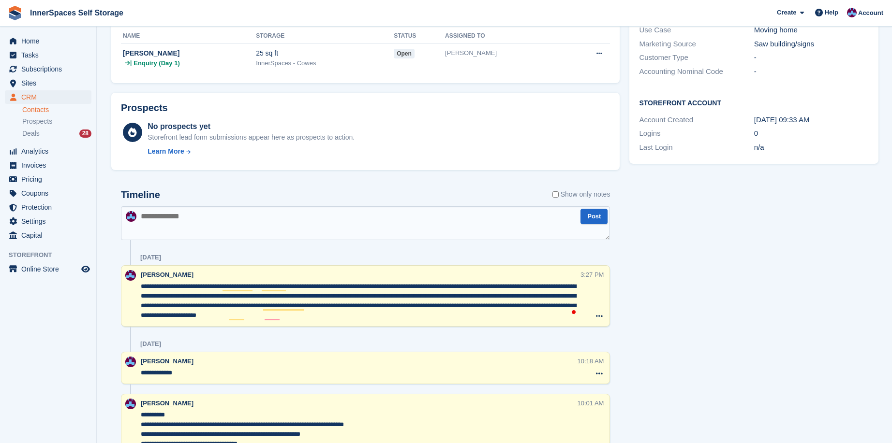
click at [409, 316] on textarea "**********" at bounding box center [361, 301] width 440 height 39
